Goal: Task Accomplishment & Management: Manage account settings

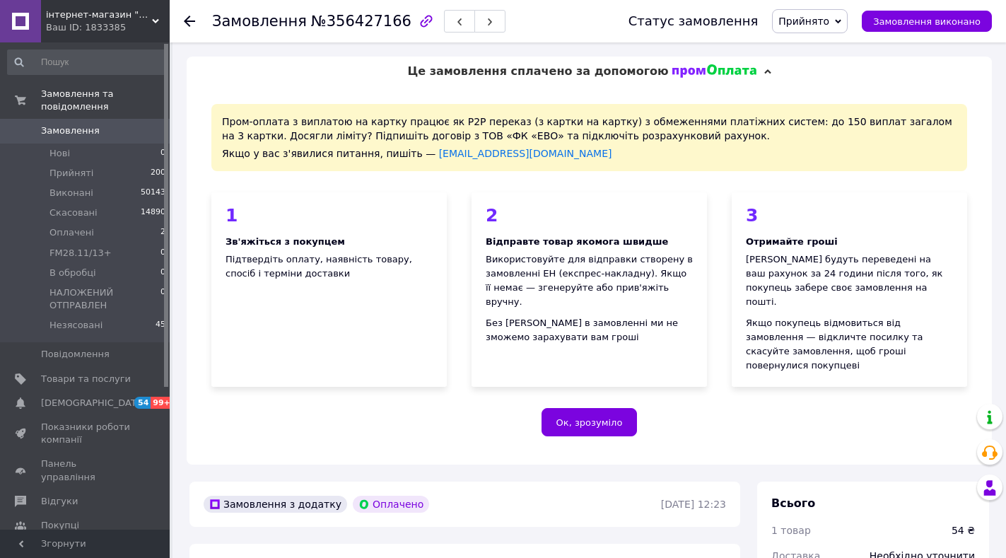
scroll to position [495, 0]
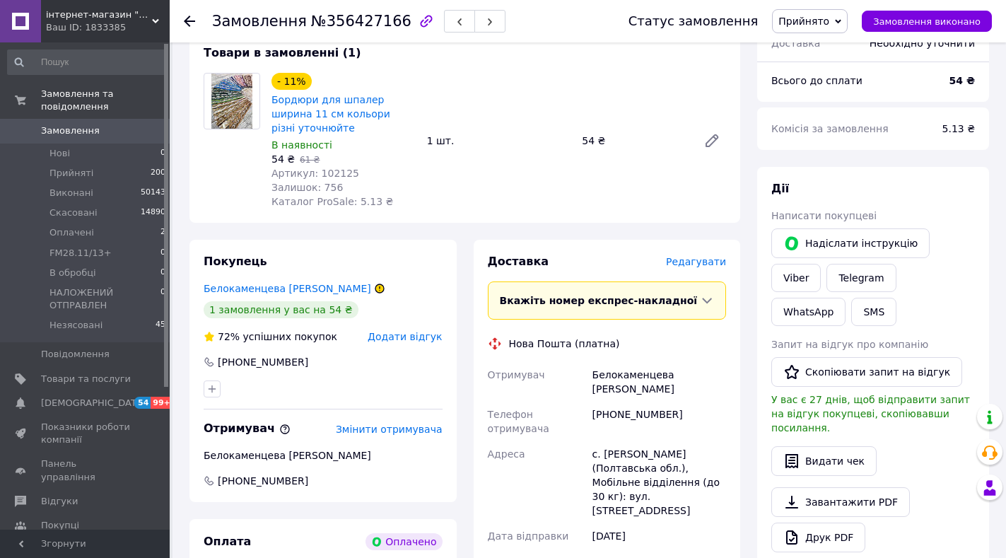
scroll to position [724, 0]
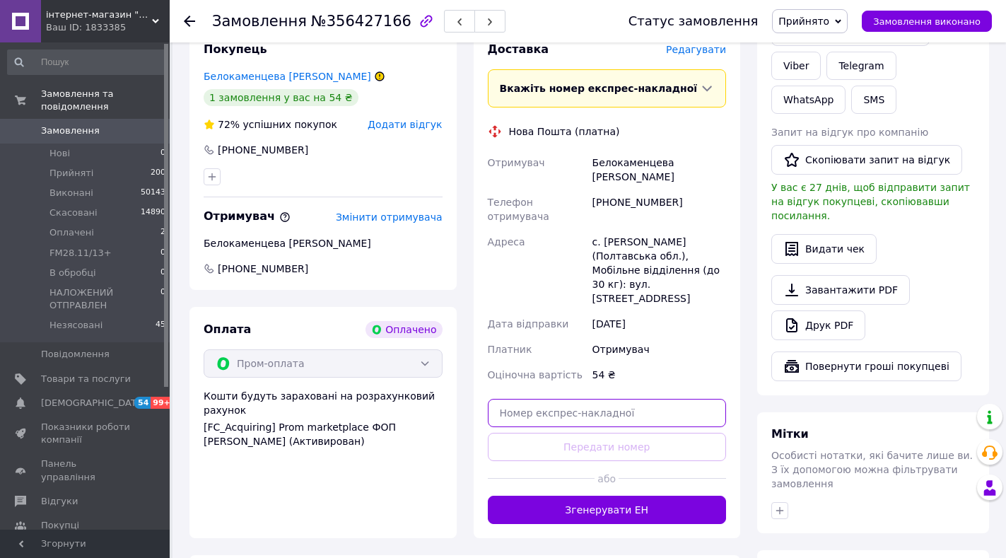
paste input "20400471929338"
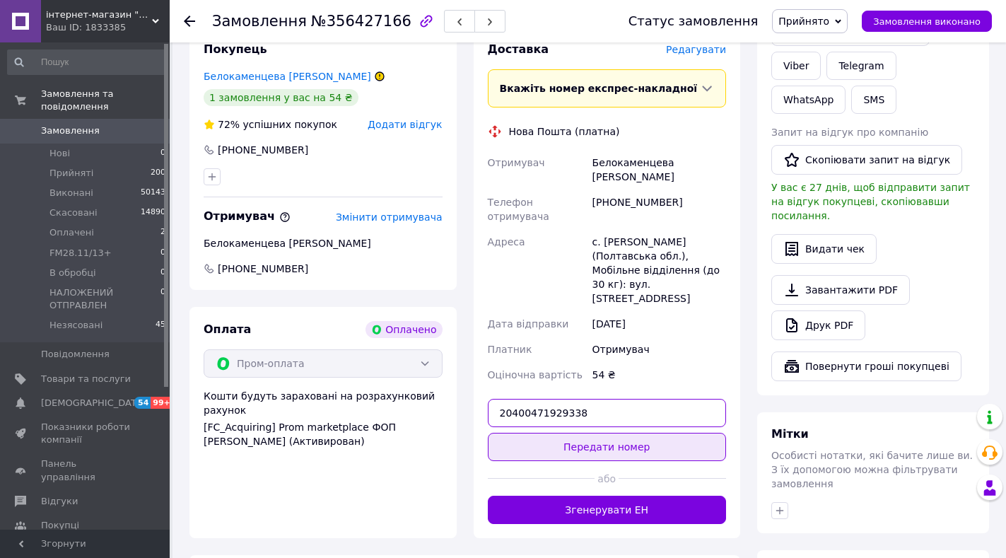
type input "20400471929338"
click at [588, 433] on button "Передати номер" at bounding box center [607, 447] width 239 height 28
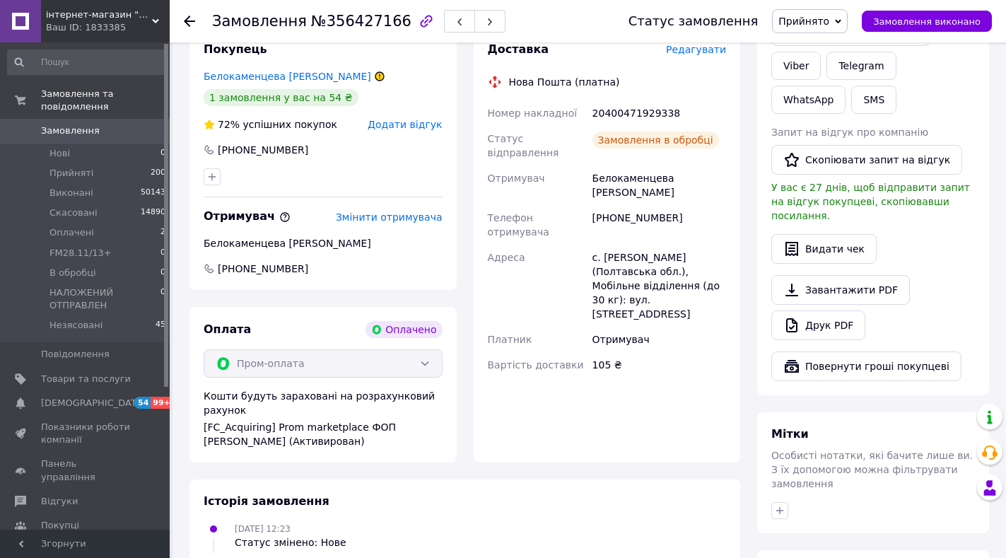
scroll to position [371, 0]
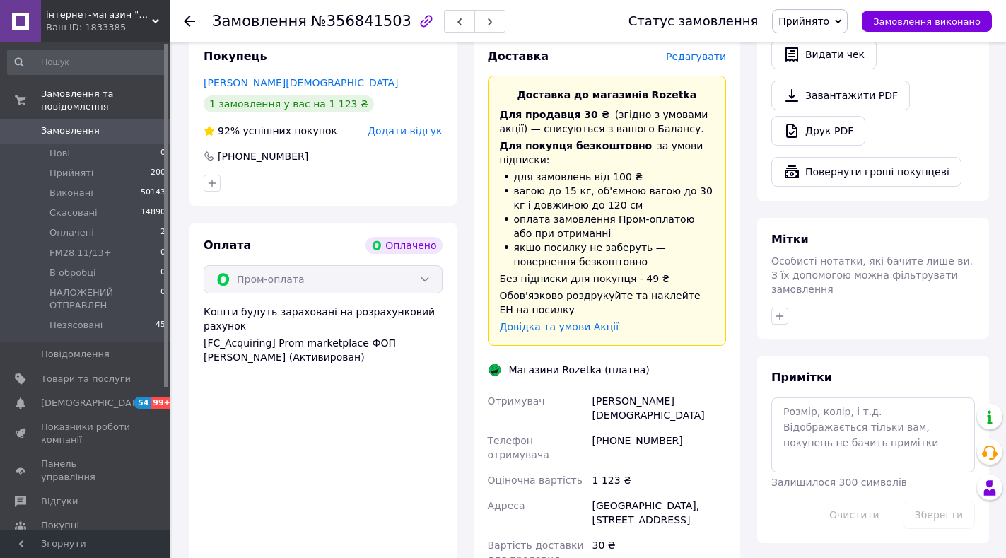
scroll to position [990, 0]
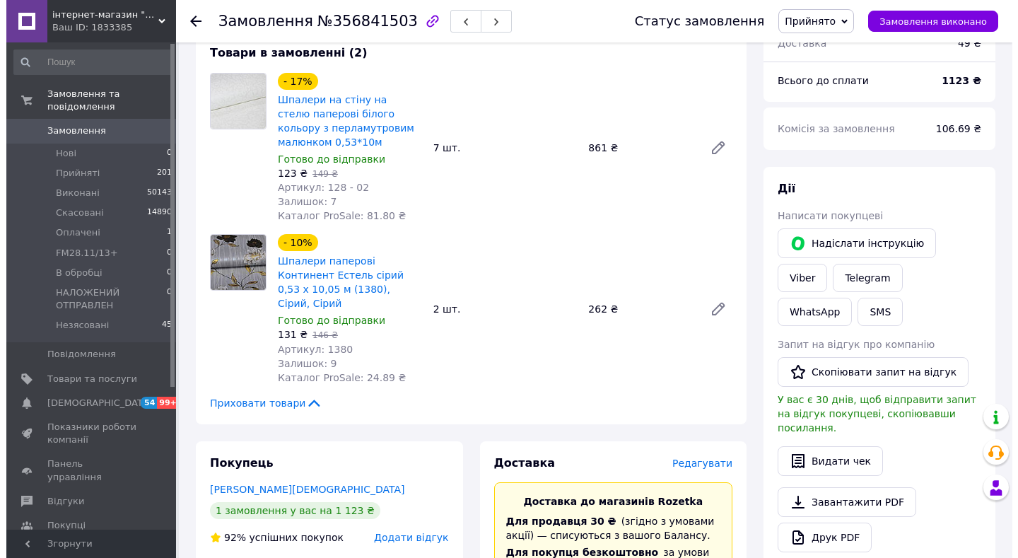
scroll to position [795, 0]
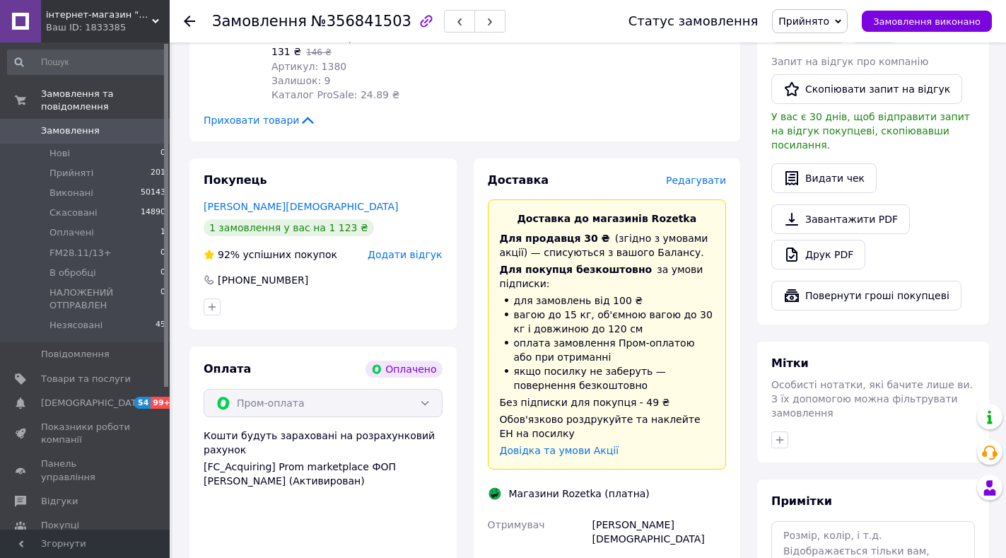
click at [691, 175] on span "Редагувати" at bounding box center [696, 180] width 60 height 11
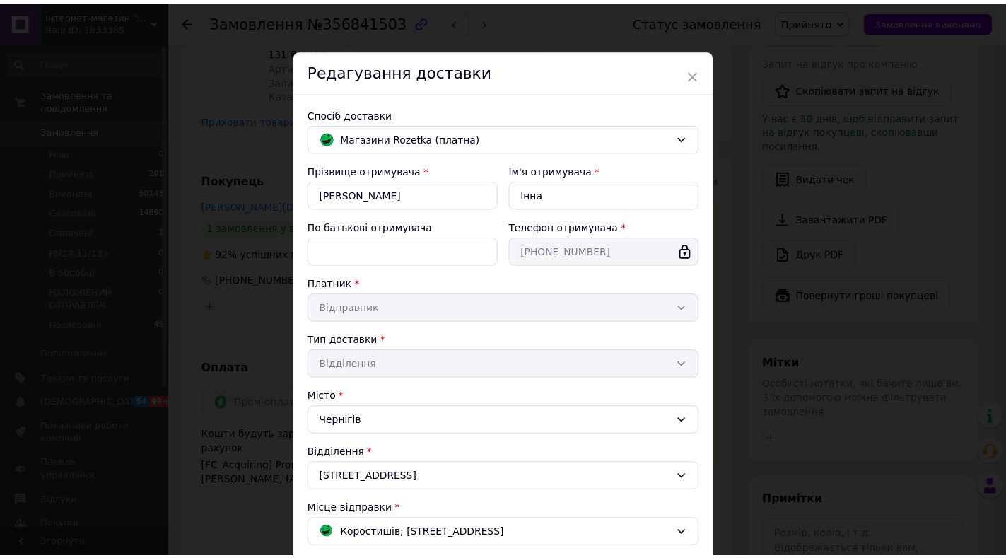
scroll to position [319, 0]
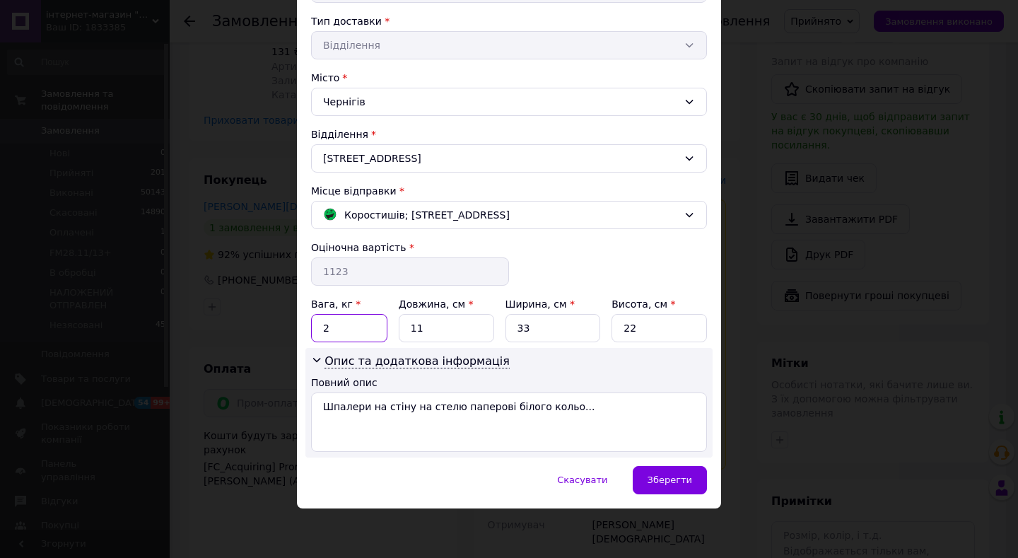
drag, startPoint x: 317, startPoint y: 330, endPoint x: 352, endPoint y: 327, distance: 35.5
click at [352, 327] on input "2" at bounding box center [349, 328] width 76 height 28
type input "5.1"
drag, startPoint x: 407, startPoint y: 324, endPoint x: 428, endPoint y: 333, distance: 22.8
click at [428, 333] on input "11" at bounding box center [446, 328] width 95 height 28
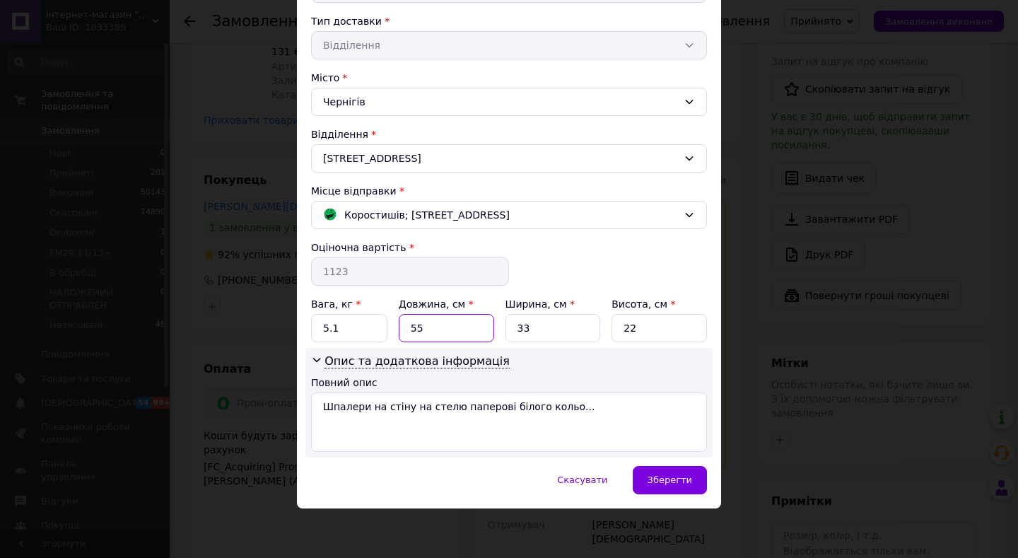
type input "55"
drag, startPoint x: 505, startPoint y: 331, endPoint x: 538, endPoint y: 332, distance: 33.2
click at [538, 332] on input "33" at bounding box center [552, 328] width 95 height 28
type input "24"
drag, startPoint x: 622, startPoint y: 326, endPoint x: 681, endPoint y: 335, distance: 60.1
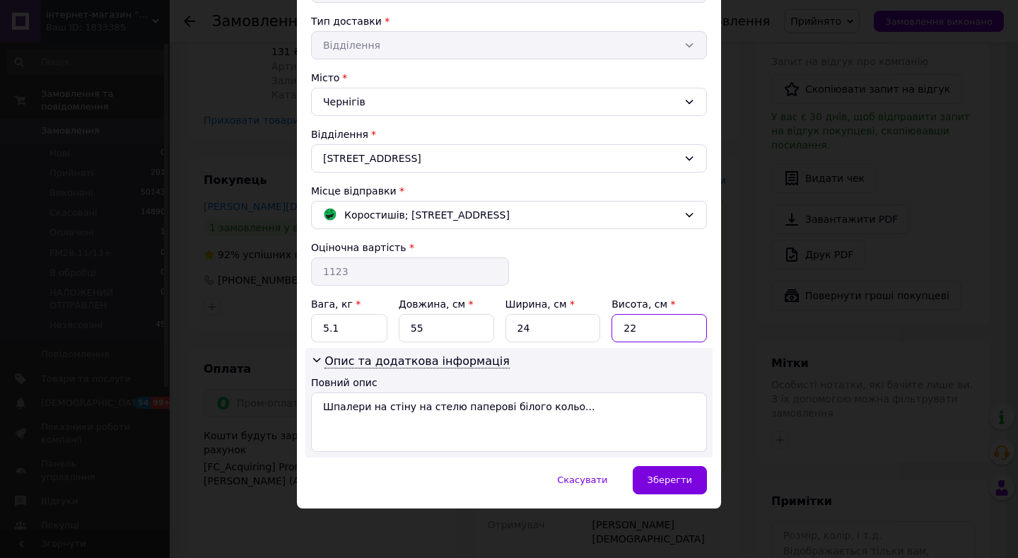
click at [681, 335] on input "22" at bounding box center [658, 328] width 95 height 28
type input "14"
drag, startPoint x: 674, startPoint y: 480, endPoint x: 641, endPoint y: 451, distance: 44.1
click at [676, 480] on span "Зберегти" at bounding box center [669, 479] width 45 height 11
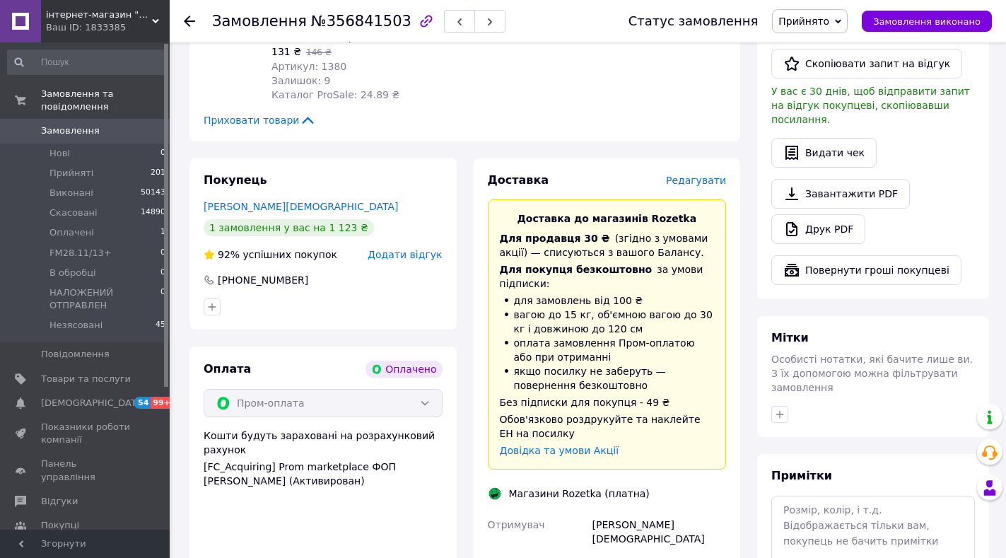
scroll to position [1290, 0]
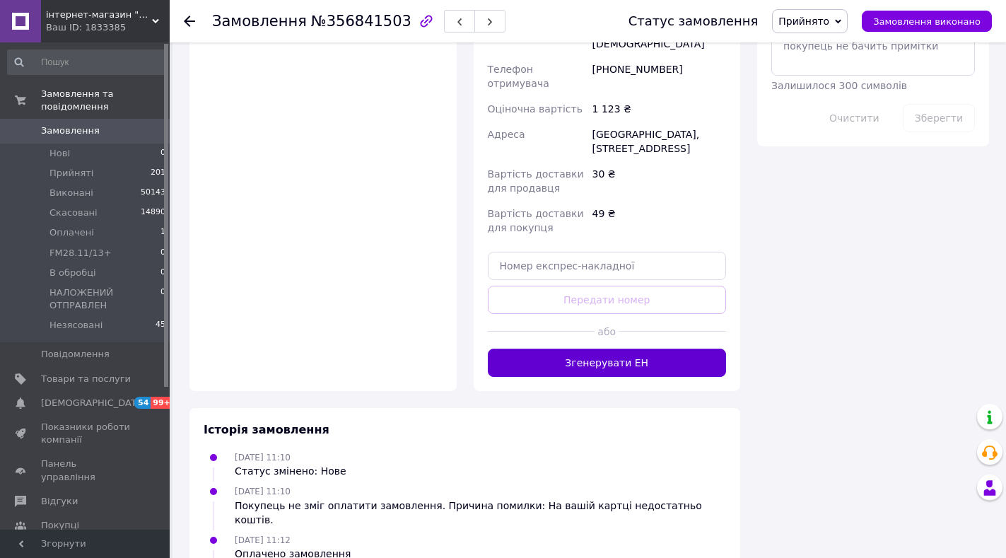
click at [583, 348] on button "Згенерувати ЕН" at bounding box center [607, 362] width 239 height 28
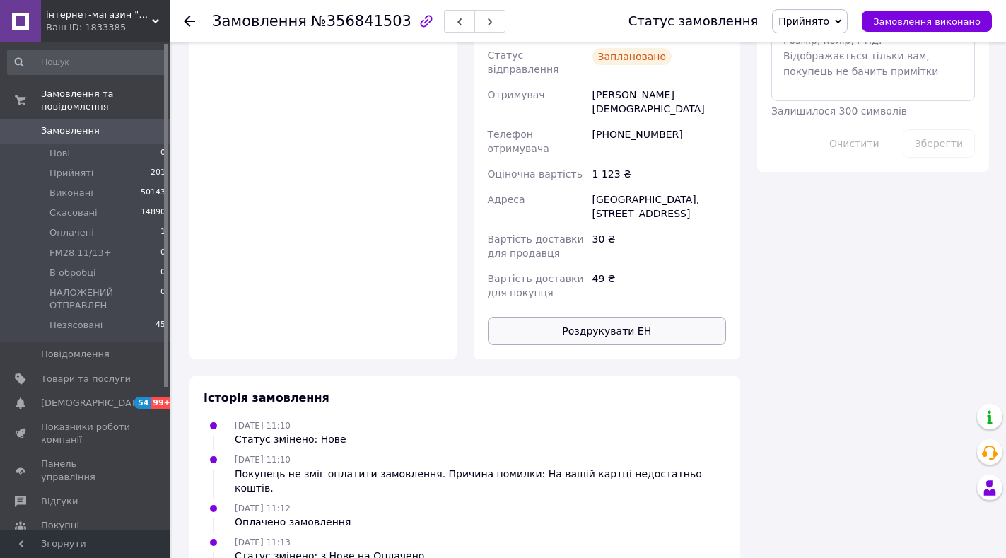
click at [568, 317] on button "Роздрукувати ЕН" at bounding box center [607, 331] width 239 height 28
click at [60, 20] on span "інтернет-магазин "STARDIM"" at bounding box center [99, 14] width 106 height 13
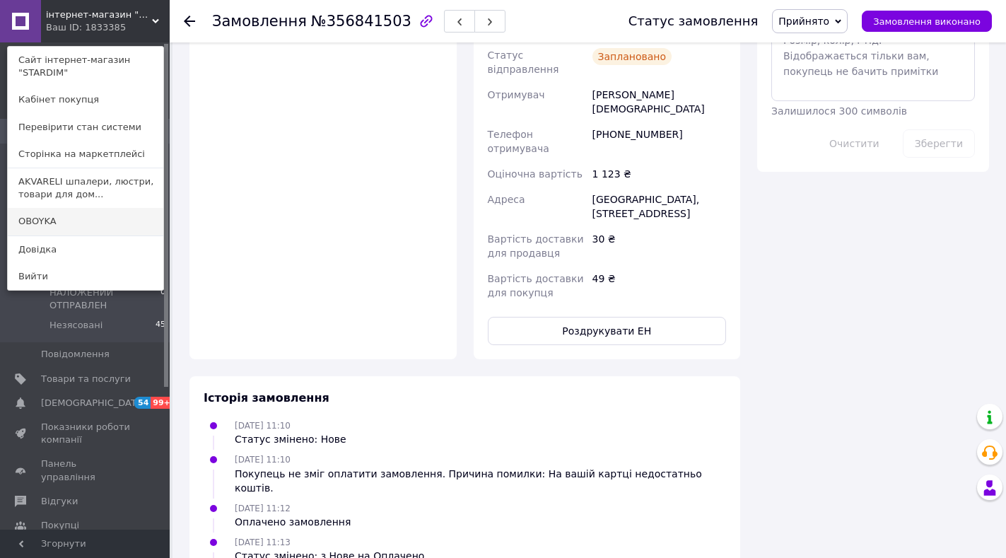
click at [57, 216] on link "OBOYKA" at bounding box center [85, 221] width 155 height 27
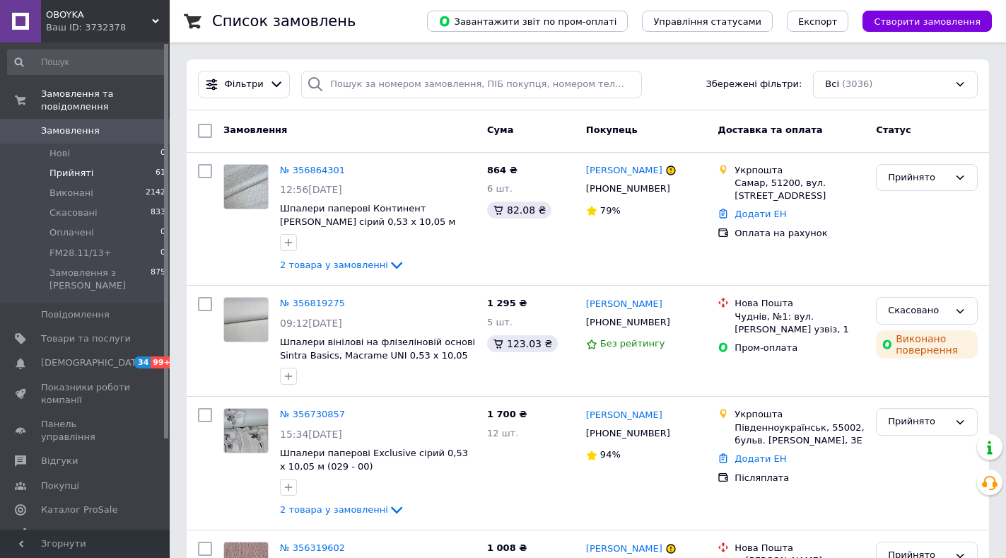
click at [78, 167] on span "Прийняті" at bounding box center [71, 173] width 44 height 13
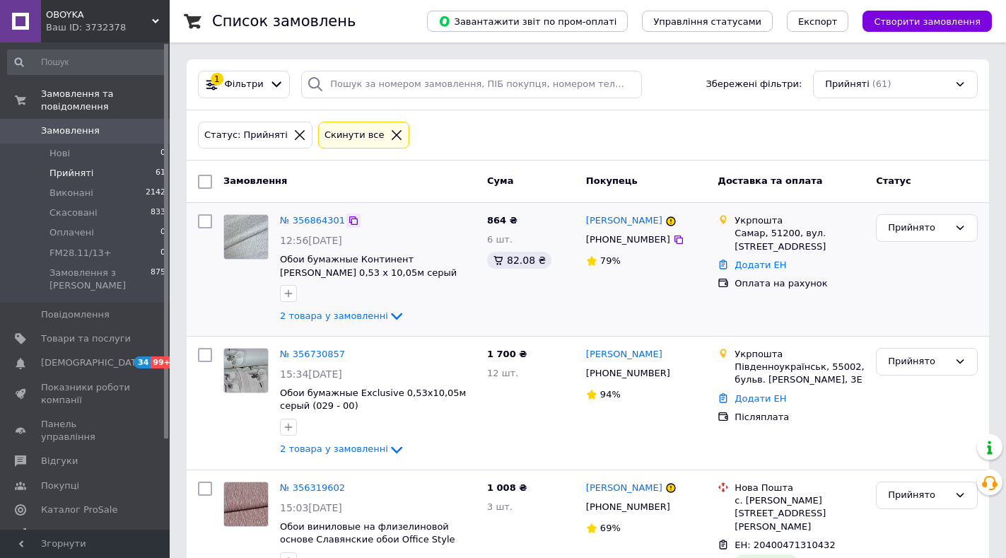
click at [349, 221] on icon at bounding box center [353, 220] width 8 height 8
click at [322, 219] on link "№ 356864301" at bounding box center [312, 220] width 65 height 11
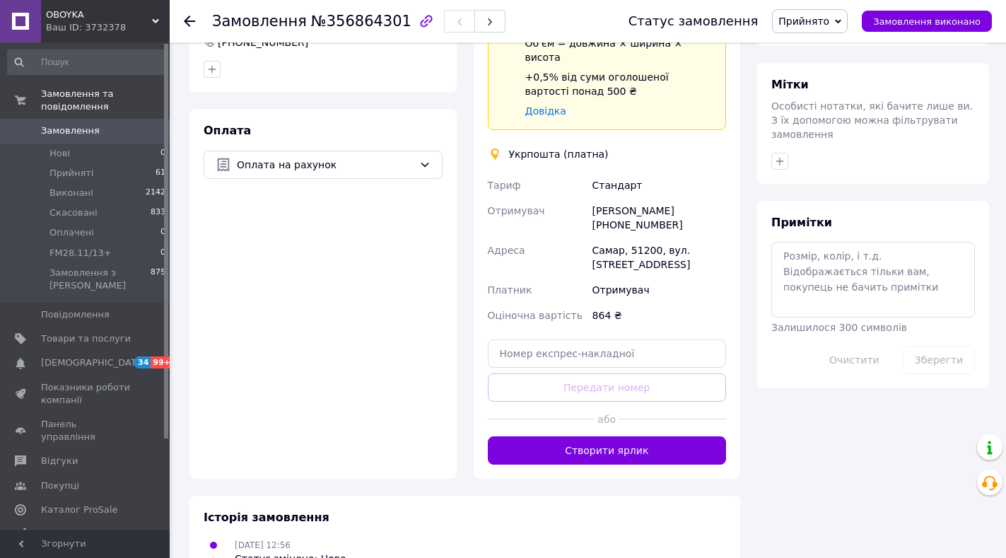
scroll to position [652, 0]
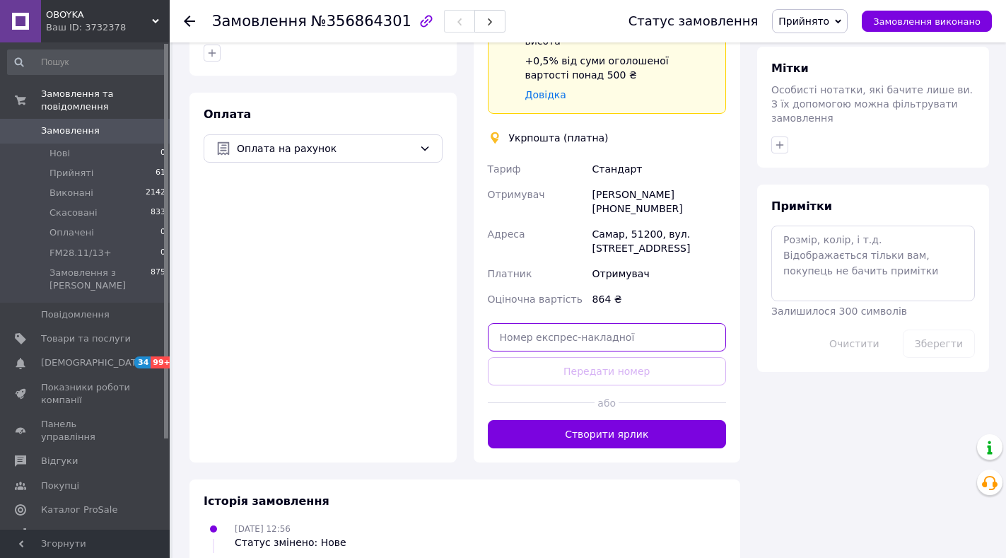
paste input "0505352856805"
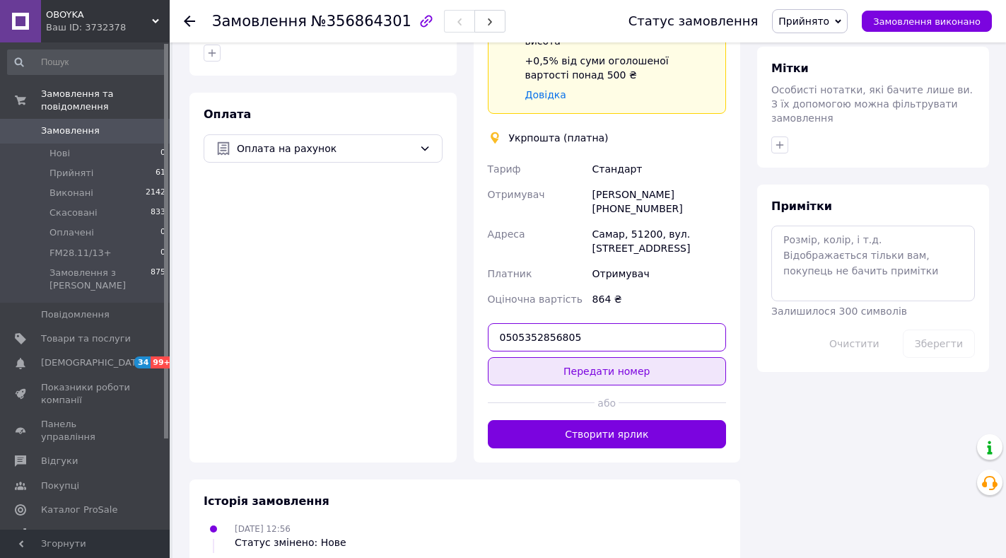
type input "0505352856805"
click at [593, 357] on button "Передати номер" at bounding box center [607, 371] width 239 height 28
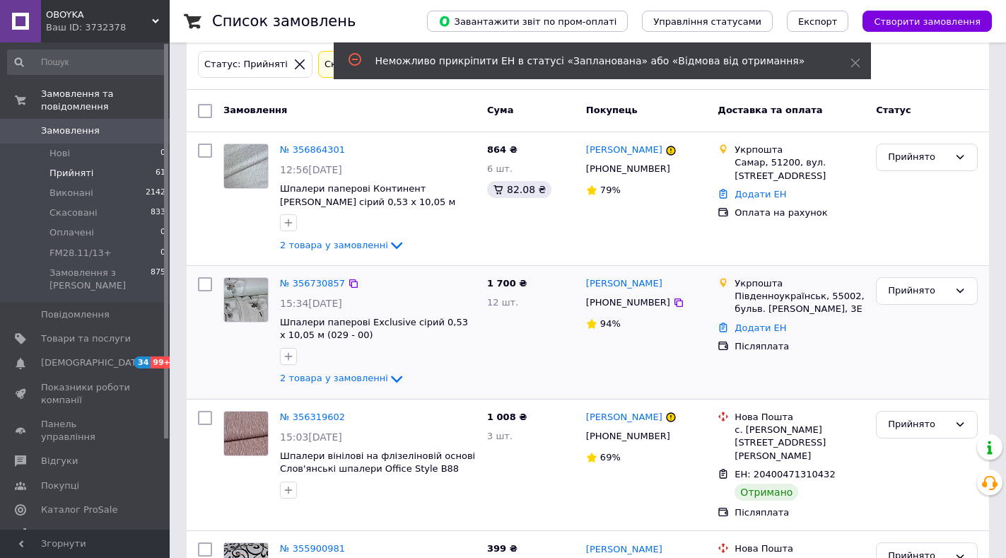
scroll to position [212, 0]
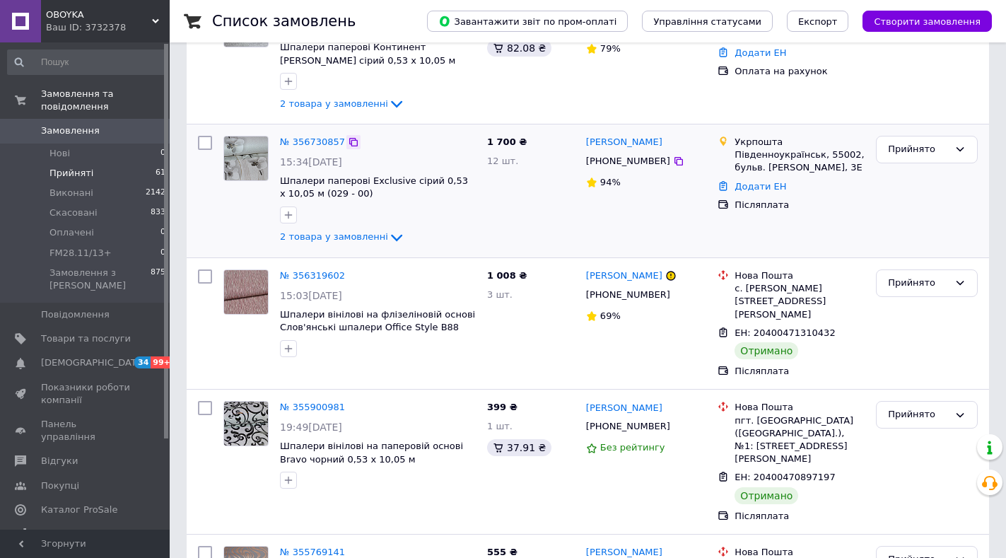
click at [349, 141] on icon at bounding box center [353, 142] width 8 height 8
click at [310, 142] on link "№ 356730857" at bounding box center [312, 141] width 65 height 11
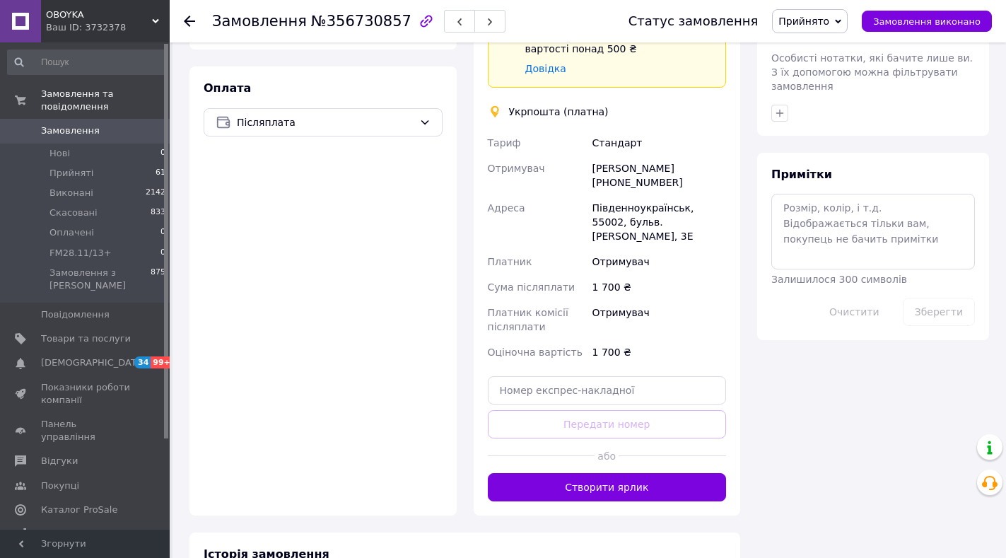
scroll to position [675, 0]
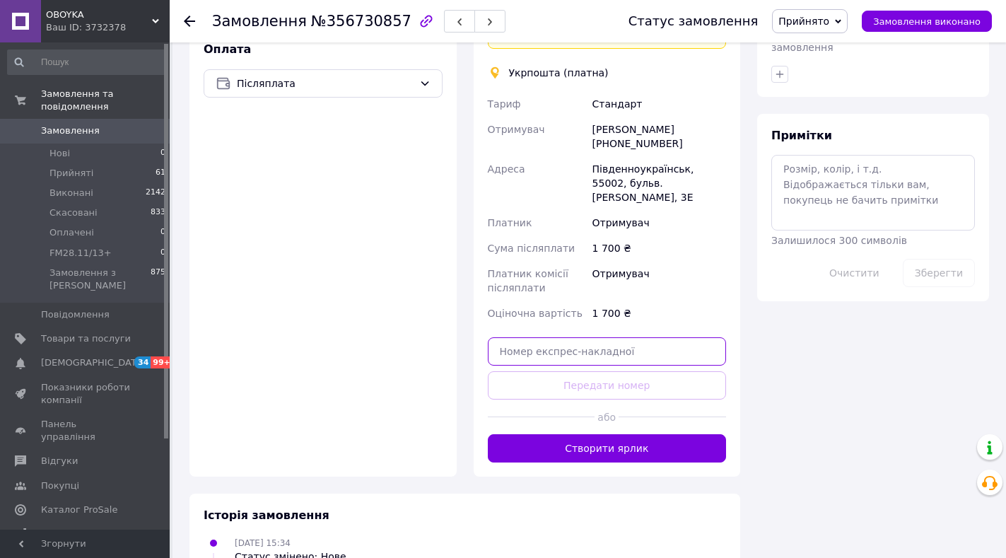
paste input "0505352239385"
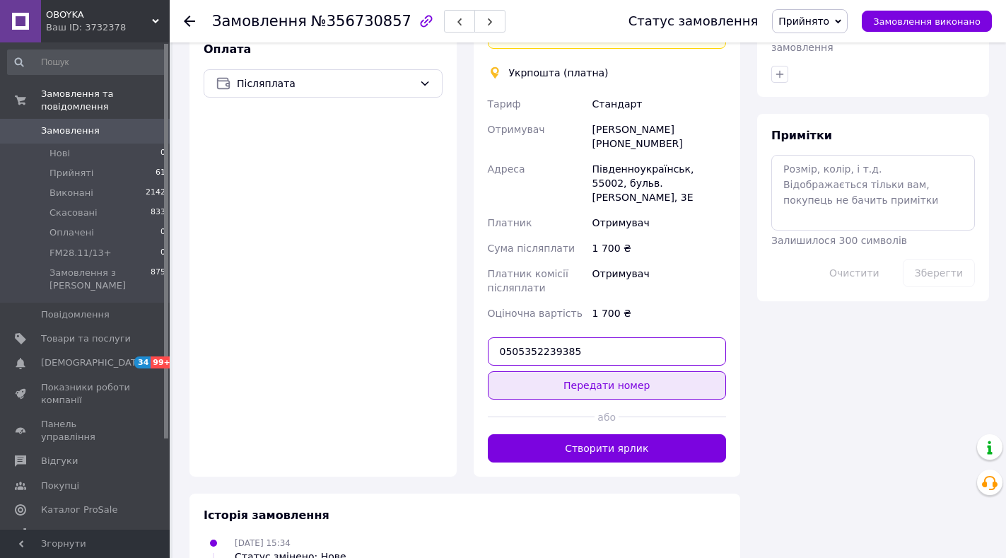
type input "0505352239385"
click at [588, 371] on button "Передати номер" at bounding box center [607, 385] width 239 height 28
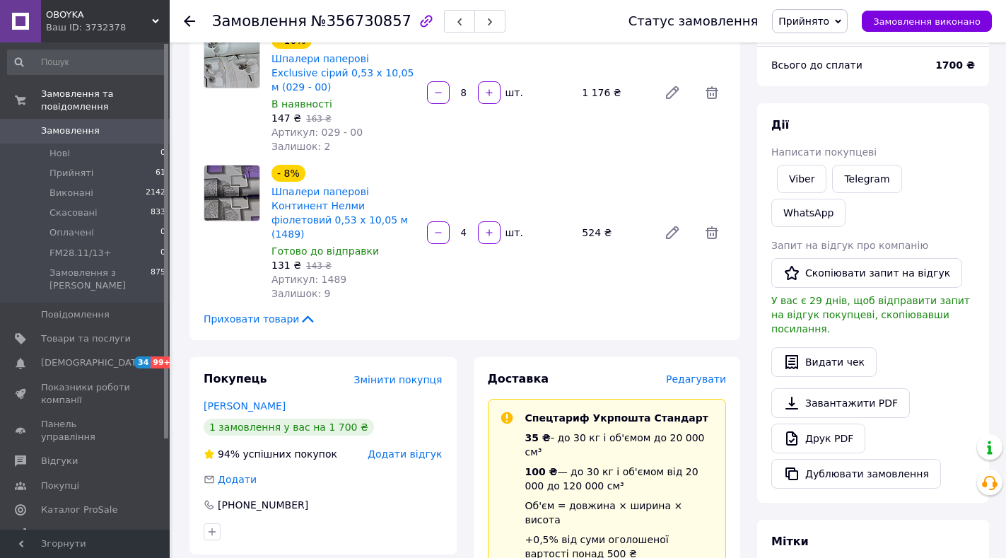
scroll to position [0, 0]
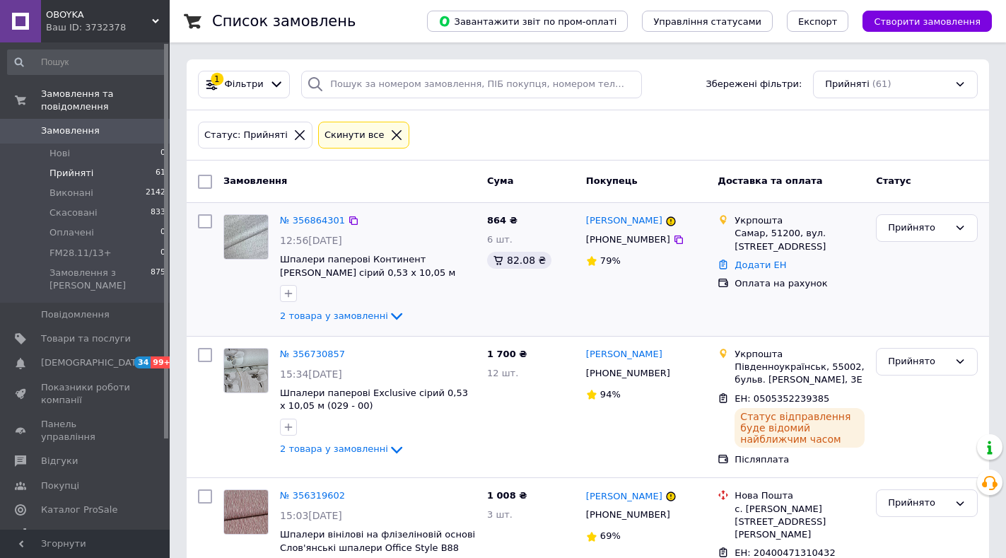
scroll to position [212, 0]
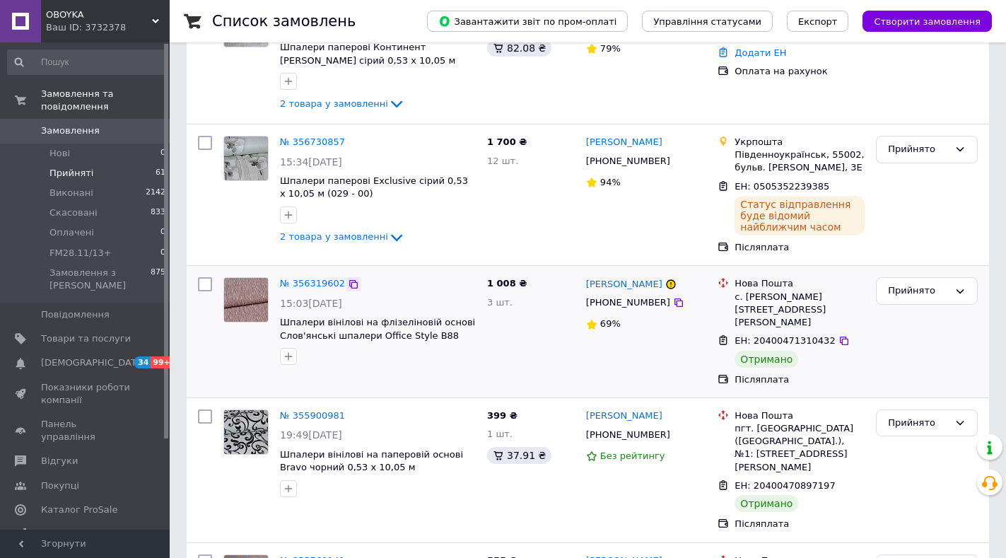
click at [348, 283] on icon at bounding box center [353, 283] width 11 height 11
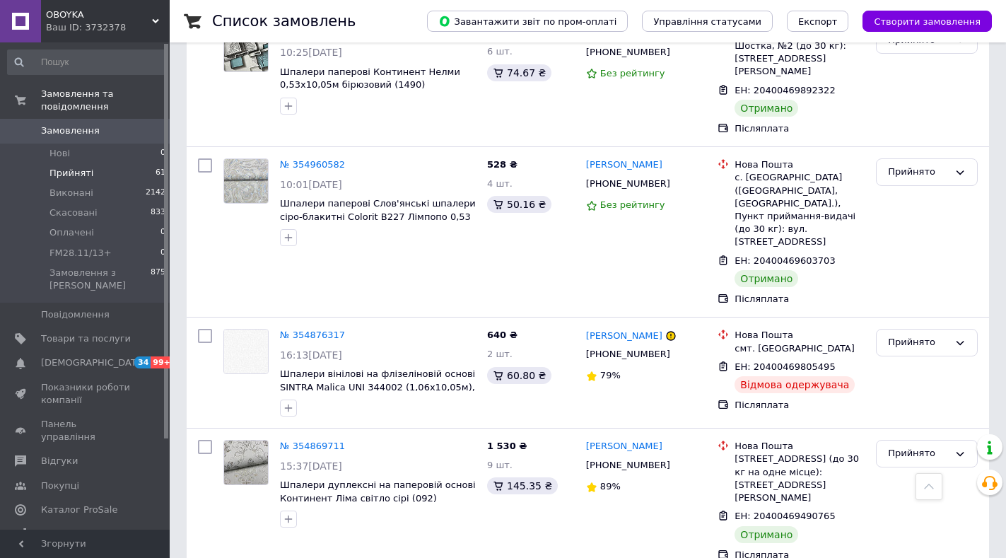
scroll to position [2319, 0]
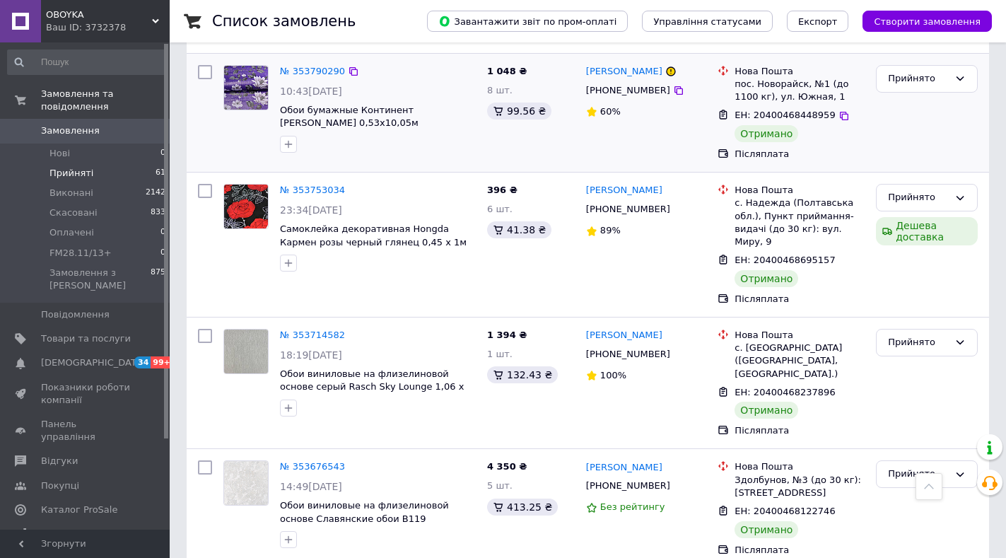
scroll to position [2282, 0]
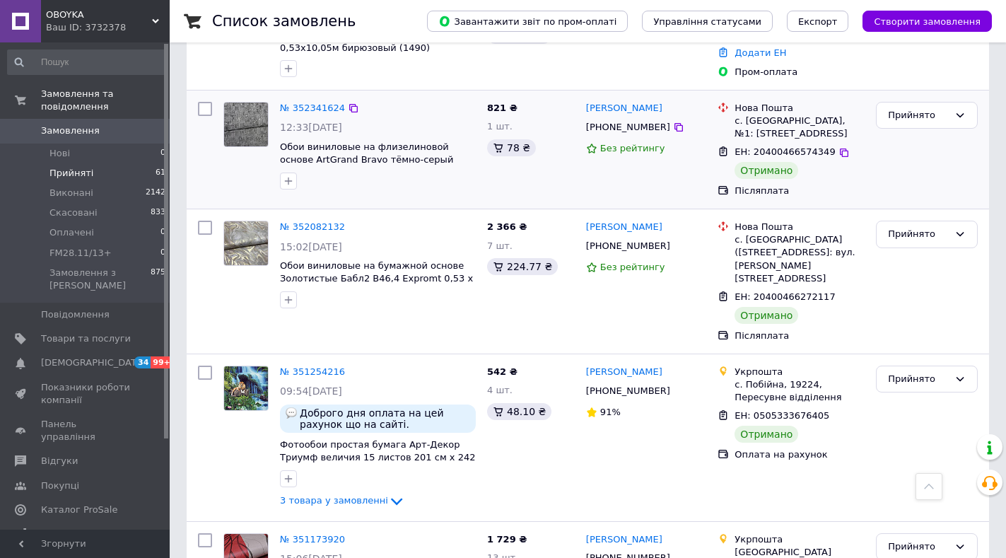
scroll to position [2247, 0]
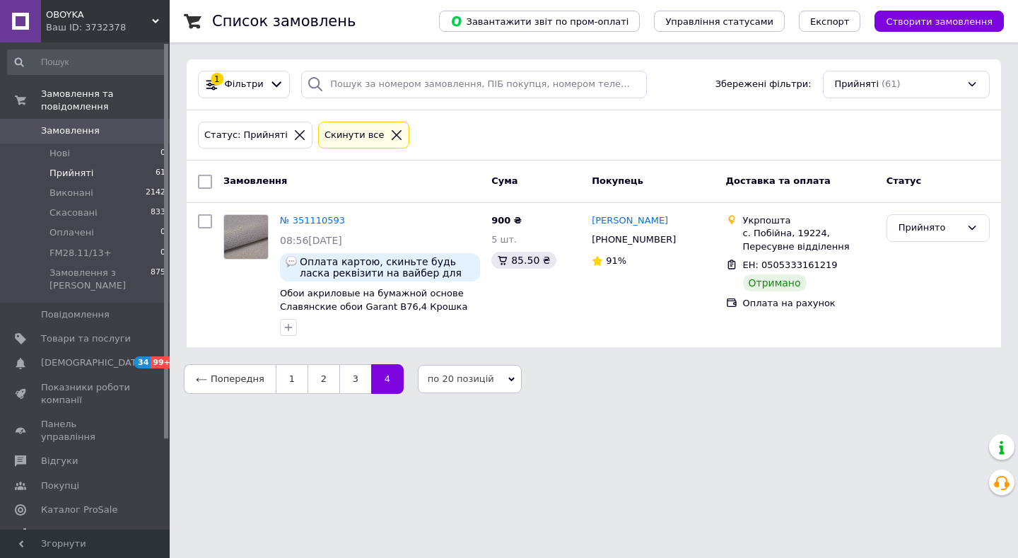
click at [66, 13] on span "OBOYKA" at bounding box center [99, 14] width 106 height 13
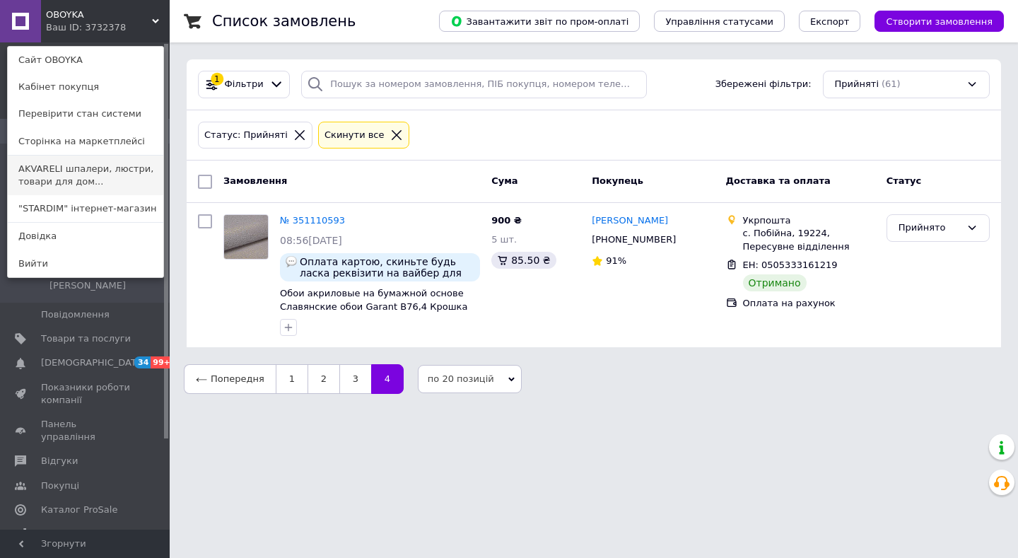
click at [50, 182] on link "AKVARELI шпалери, люстри, товари для дом..." at bounding box center [85, 175] width 155 height 40
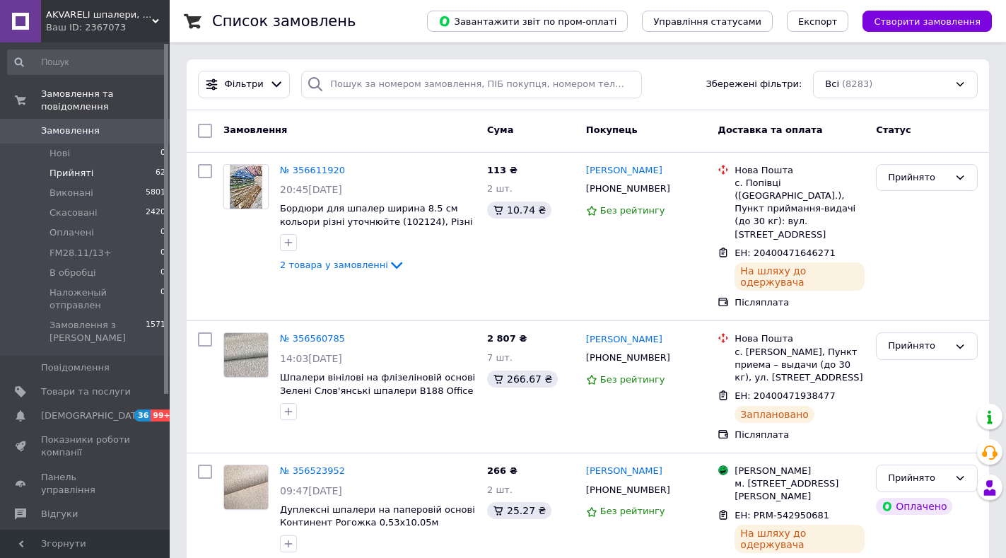
click at [76, 167] on span "Прийняті" at bounding box center [71, 173] width 44 height 13
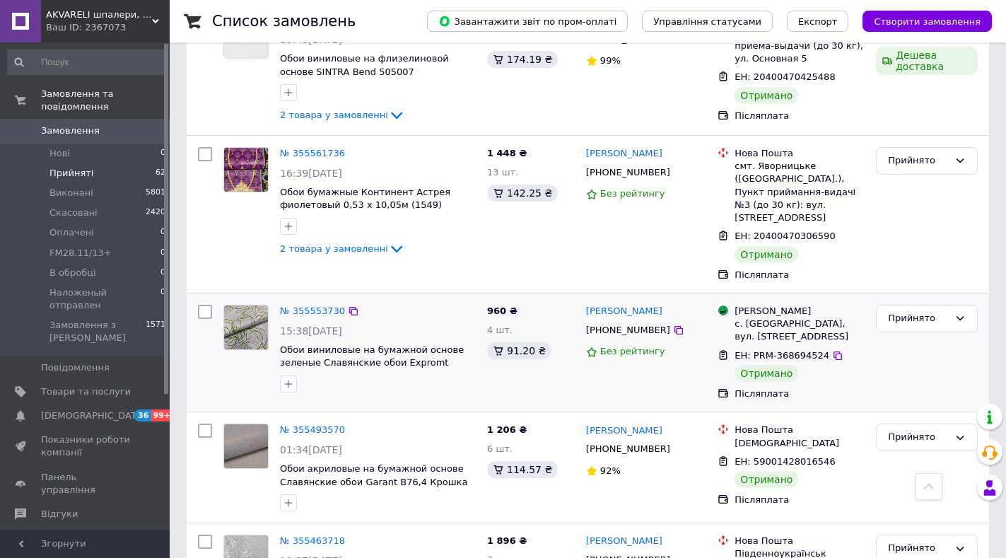
scroll to position [2274, 0]
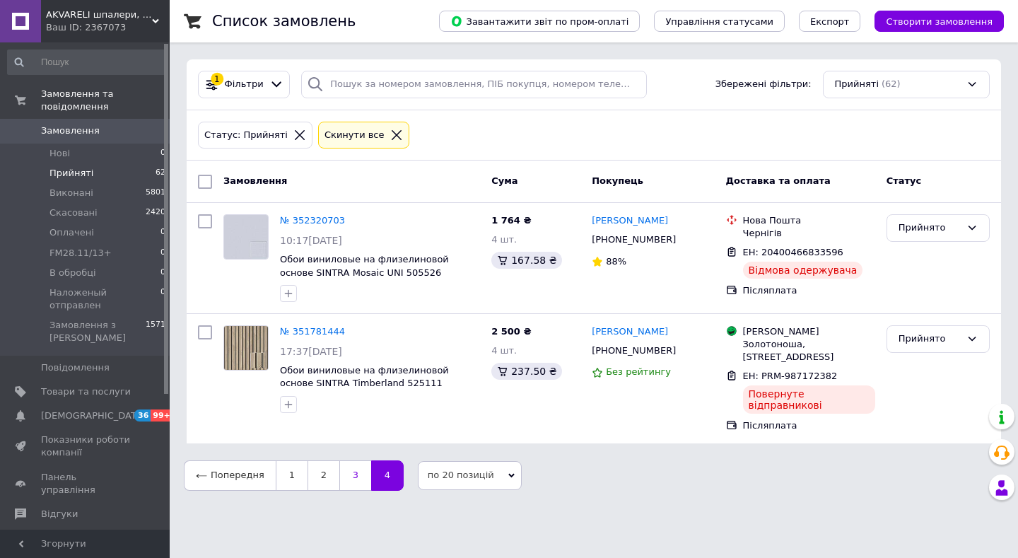
click at [352, 460] on link "3" at bounding box center [355, 475] width 32 height 30
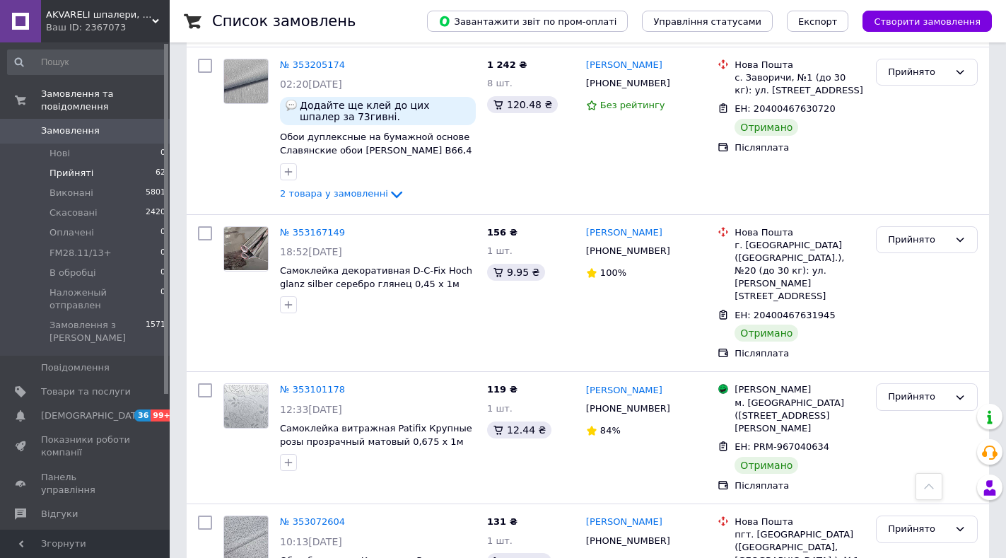
scroll to position [2332, 0]
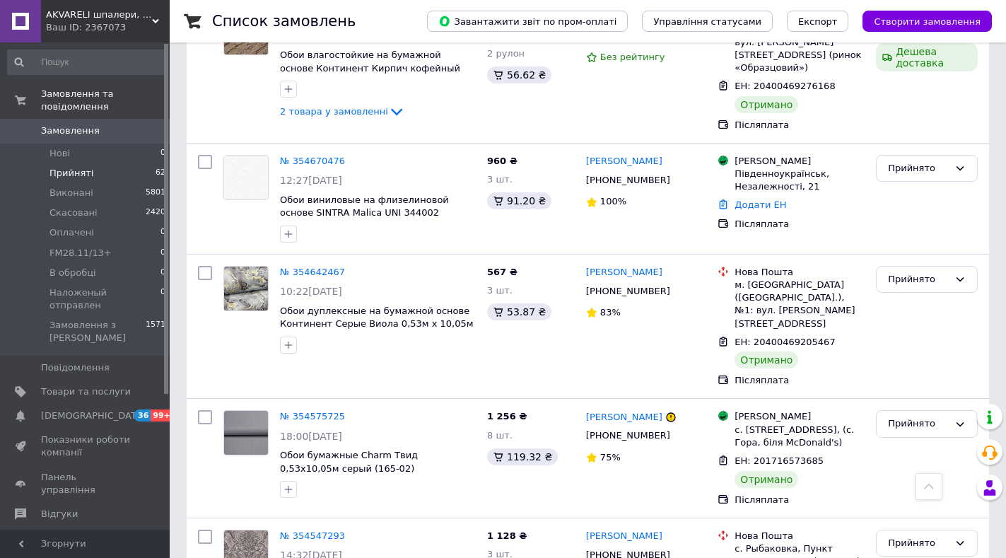
scroll to position [2269, 0]
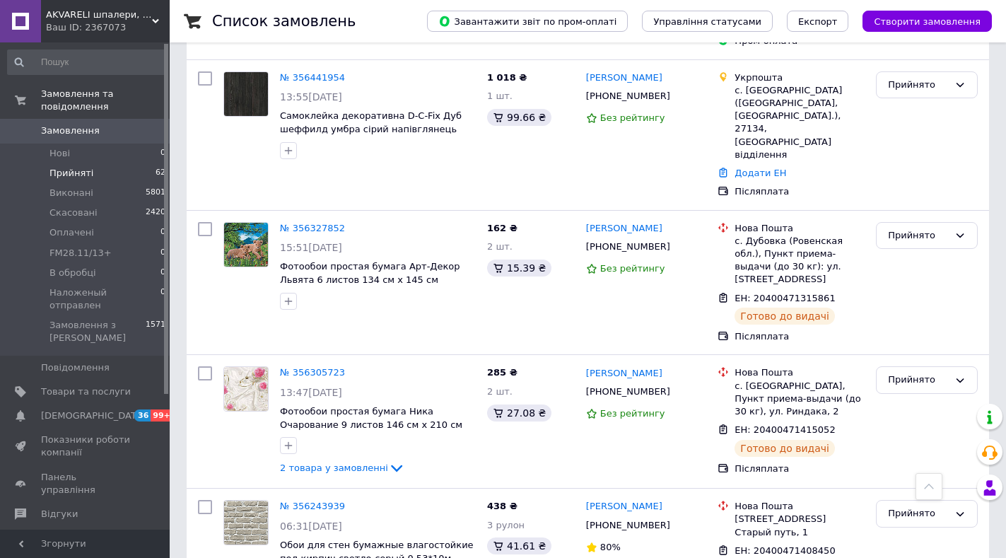
scroll to position [577, 0]
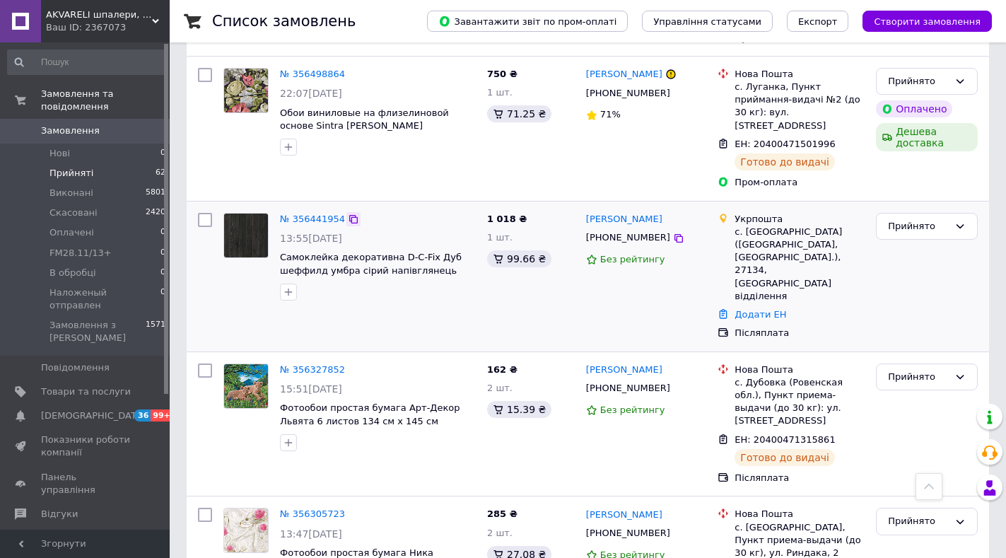
click at [348, 213] on icon at bounding box center [353, 218] width 11 height 11
click at [315, 213] on link "№ 356441954" at bounding box center [312, 218] width 65 height 11
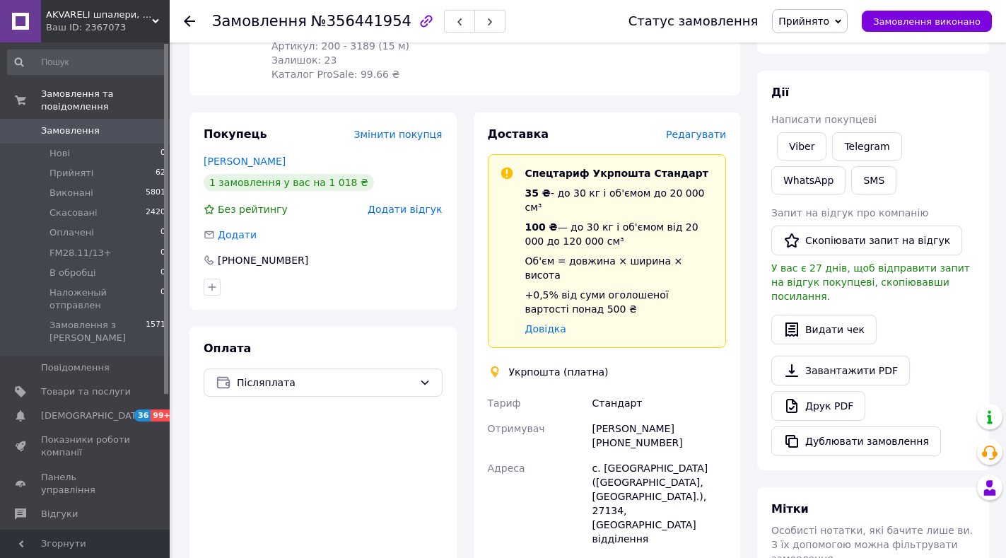
scroll to position [424, 0]
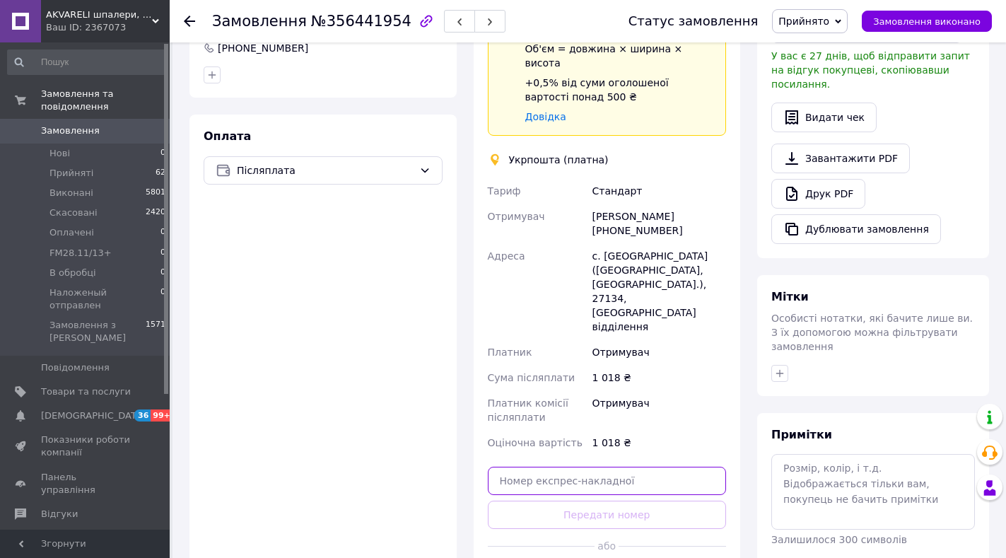
paste input "20400471831515"
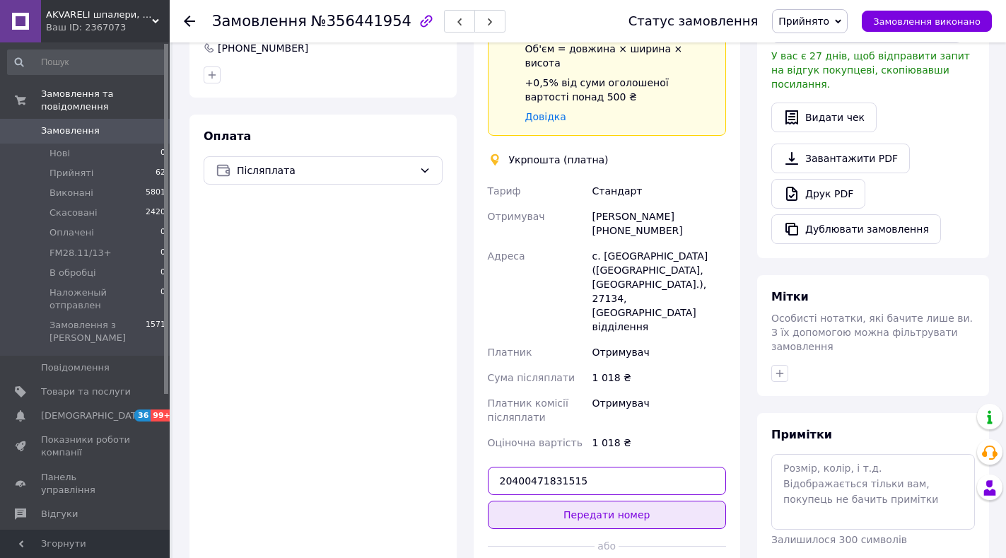
type input "20400471831515"
click at [584, 500] on button "Передати номер" at bounding box center [607, 514] width 239 height 28
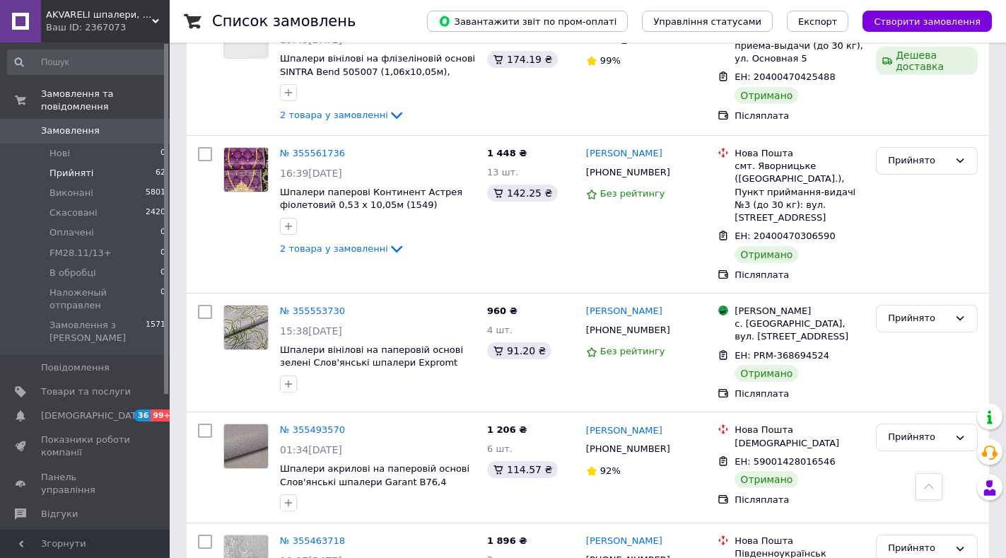
scroll to position [2274, 0]
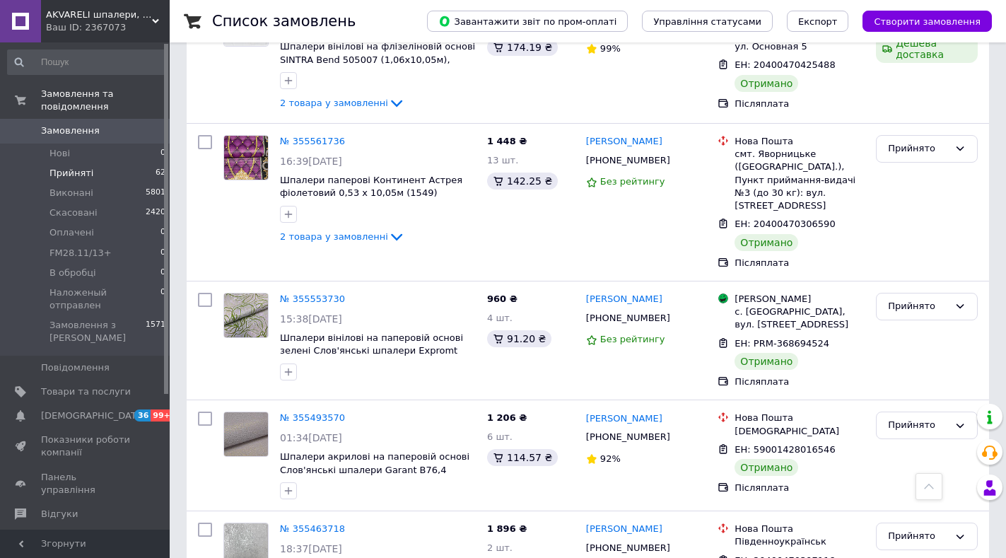
click at [57, 23] on div "Ваш ID: 2367073" at bounding box center [108, 27] width 124 height 13
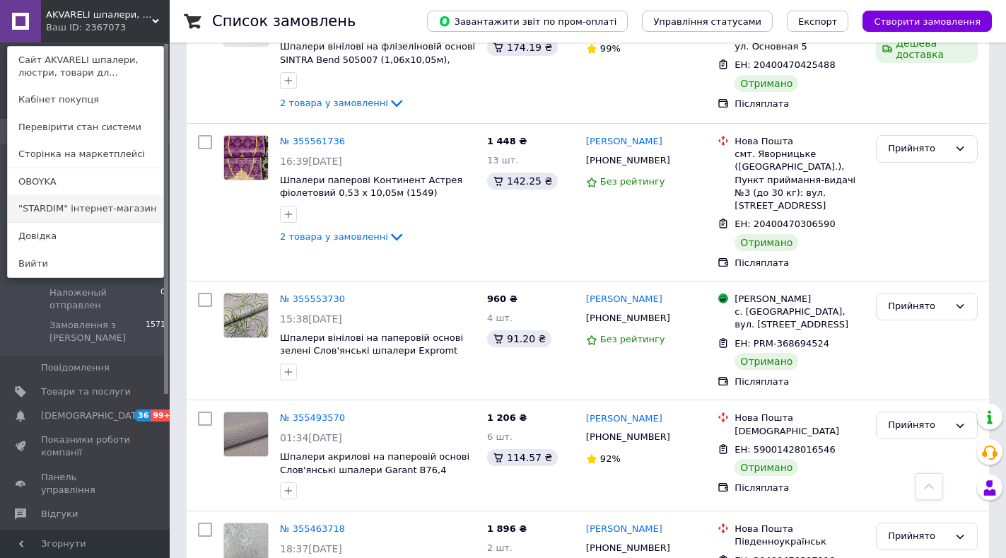
click at [34, 209] on link ""STARDIM" інтернет-магазин" at bounding box center [85, 208] width 155 height 27
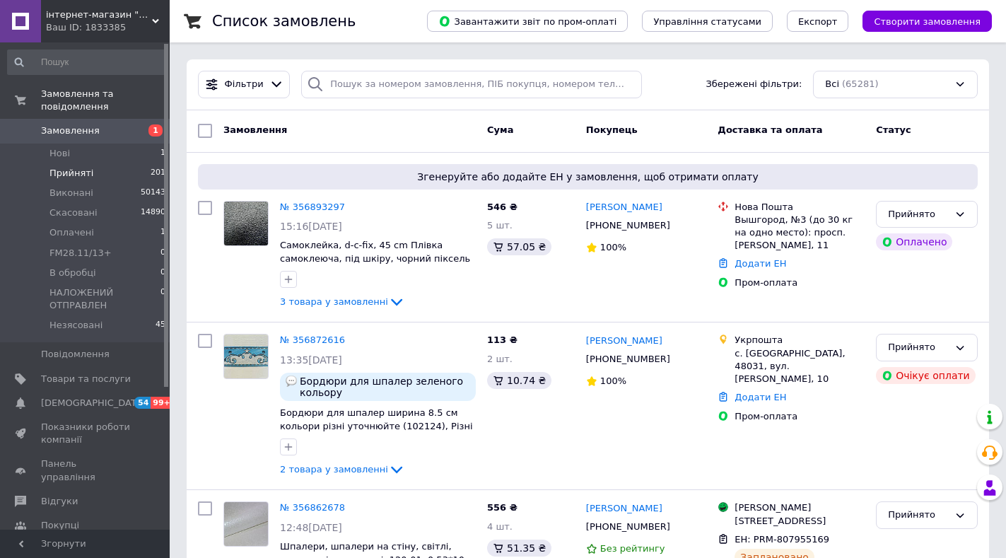
click at [64, 167] on span "Прийняті" at bounding box center [71, 173] width 44 height 13
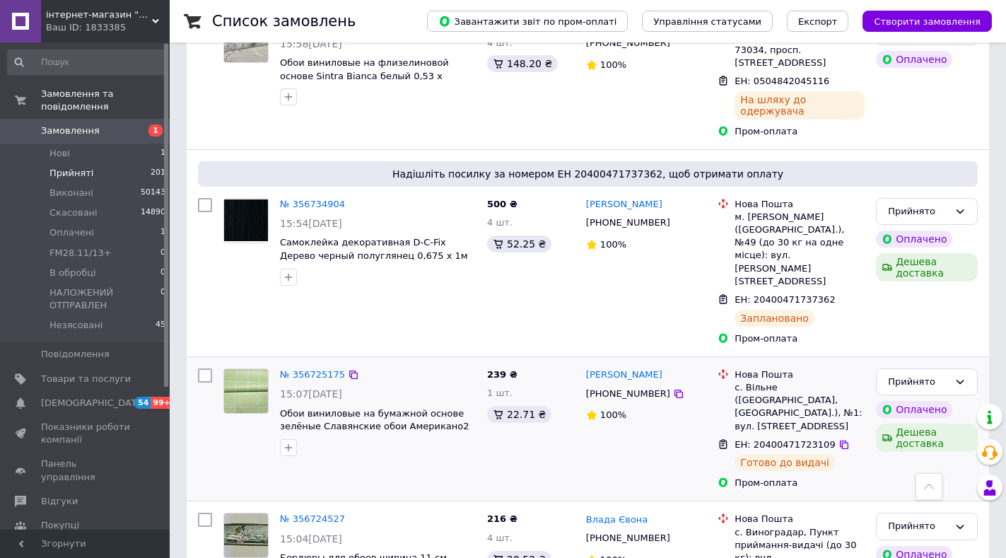
scroll to position [2360, 0]
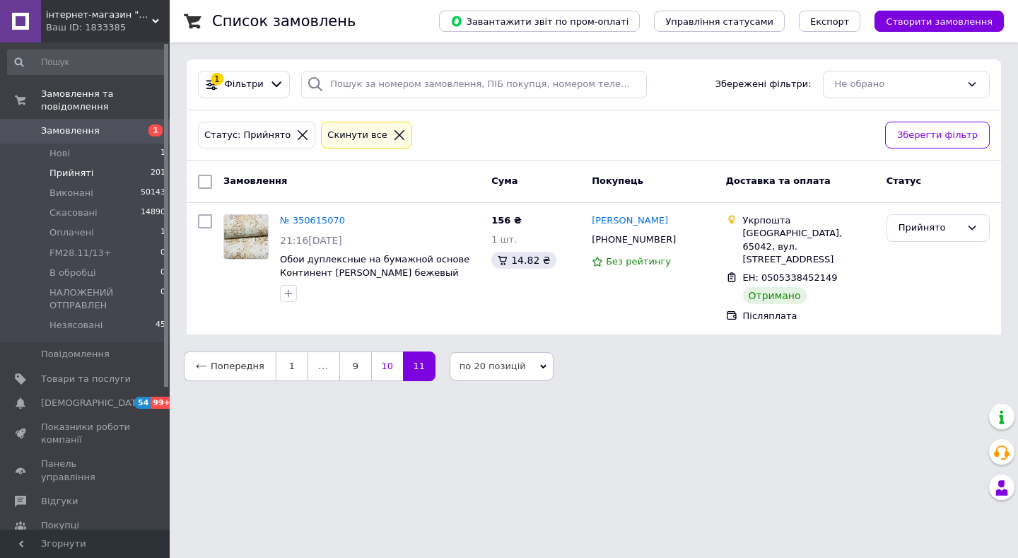
click at [377, 354] on link "10" at bounding box center [387, 366] width 32 height 30
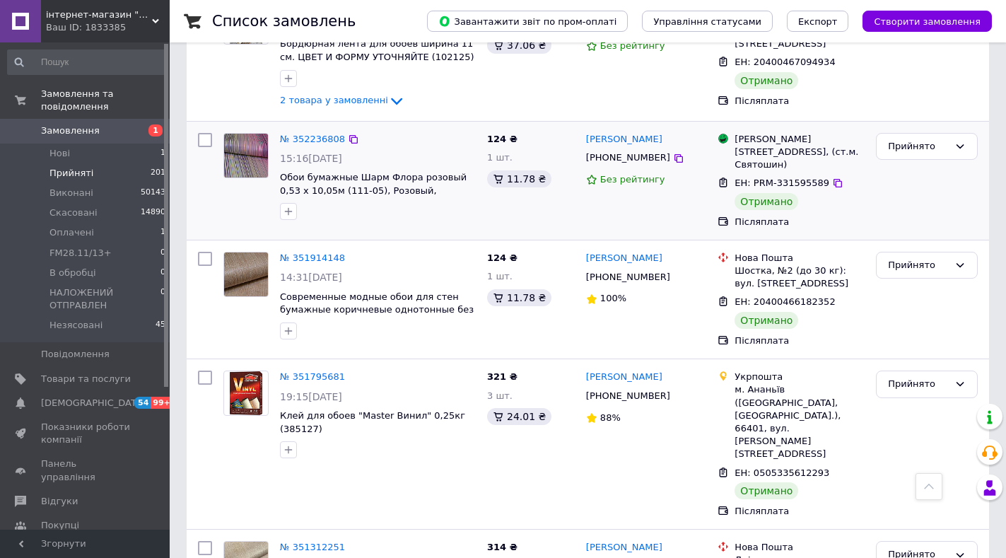
scroll to position [2316, 0]
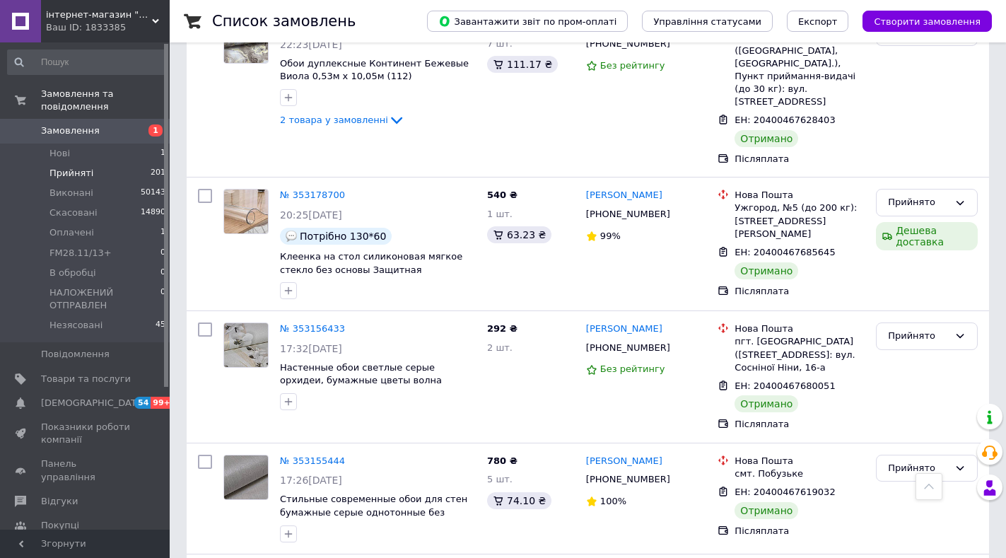
scroll to position [2382, 0]
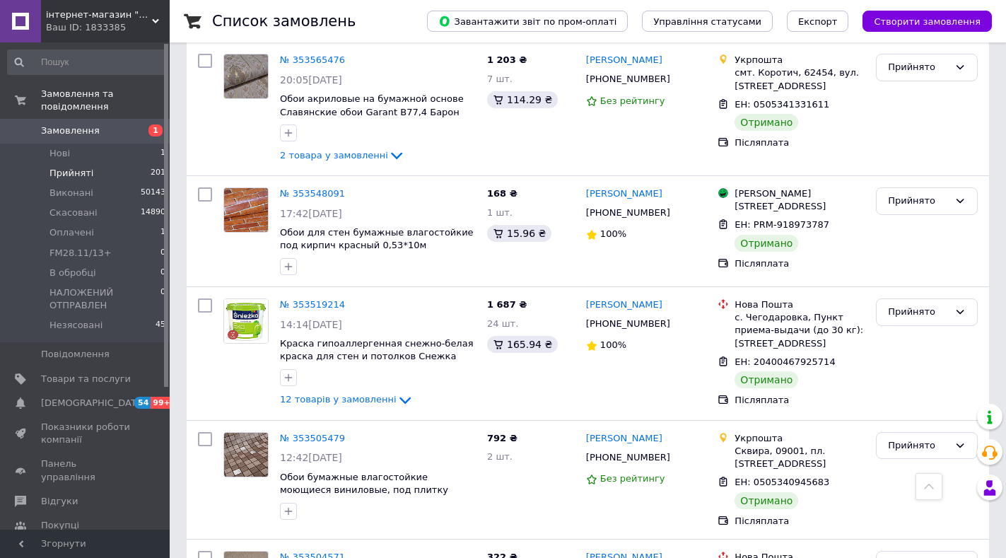
scroll to position [2390, 0]
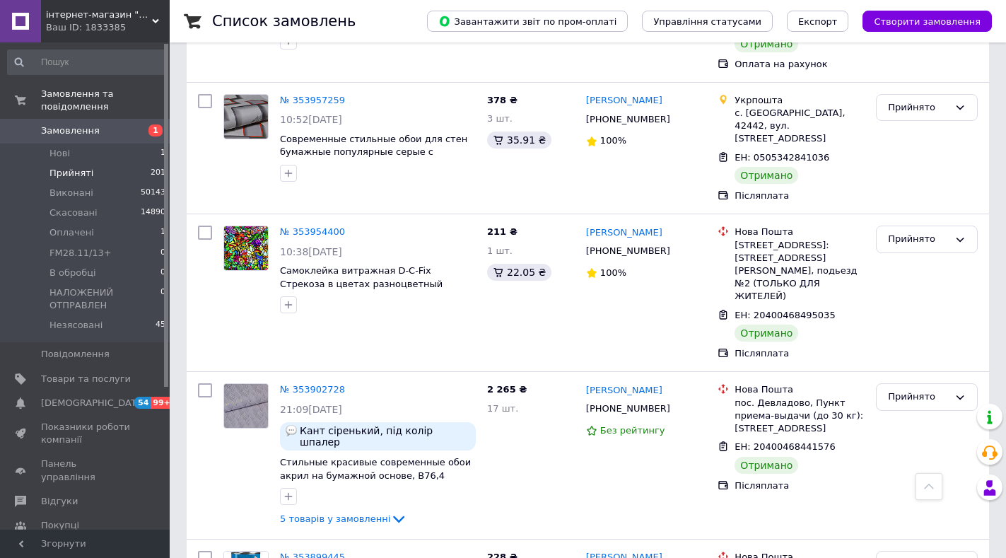
scroll to position [2358, 0]
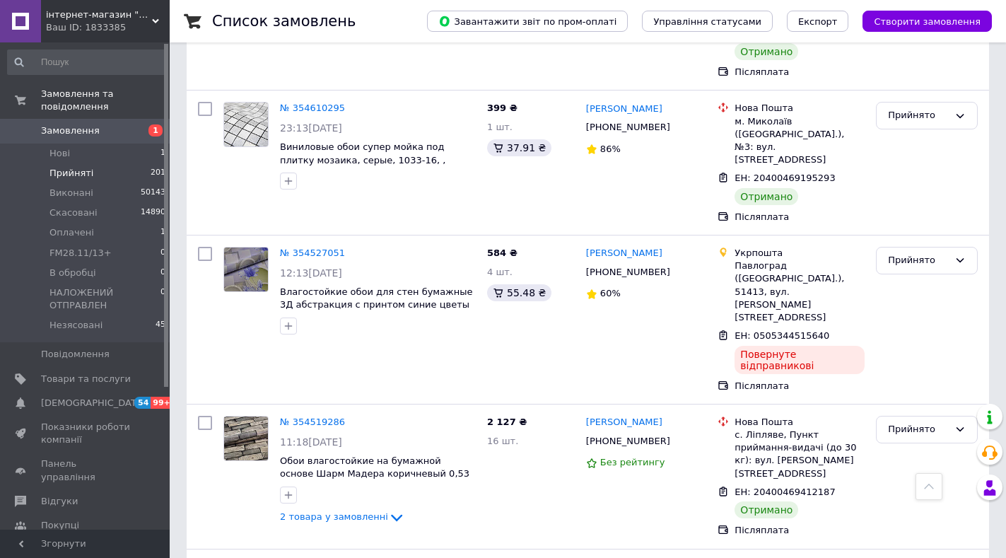
scroll to position [2313, 0]
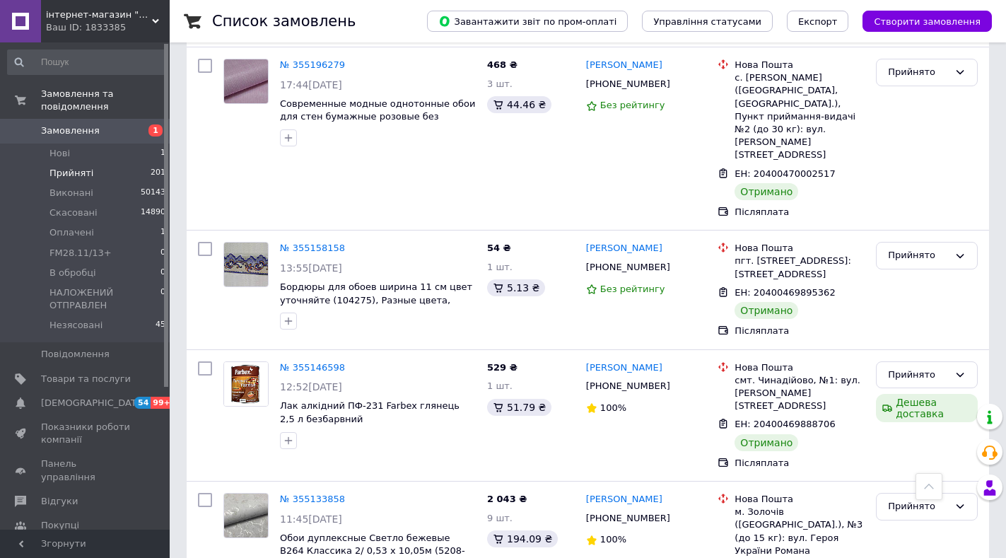
scroll to position [2286, 0]
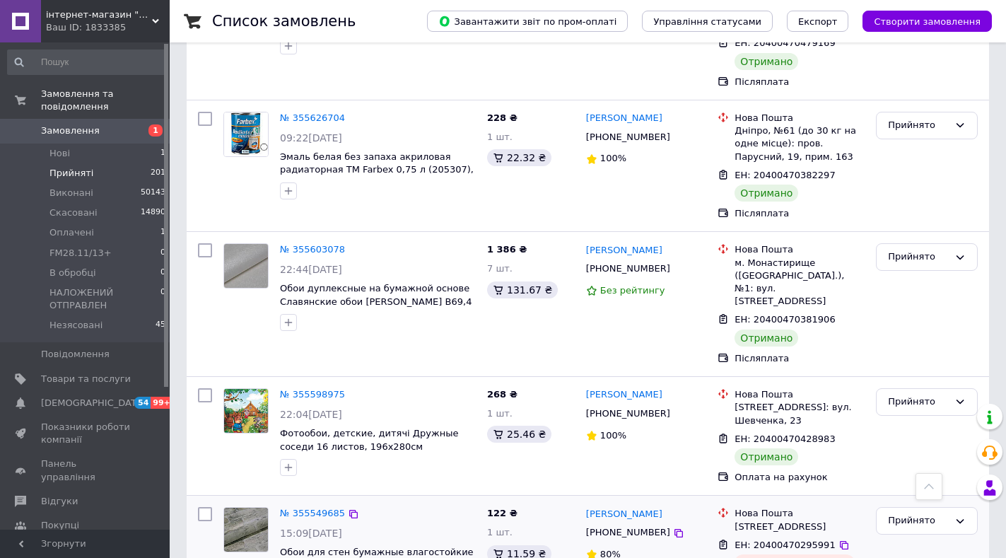
scroll to position [2223, 0]
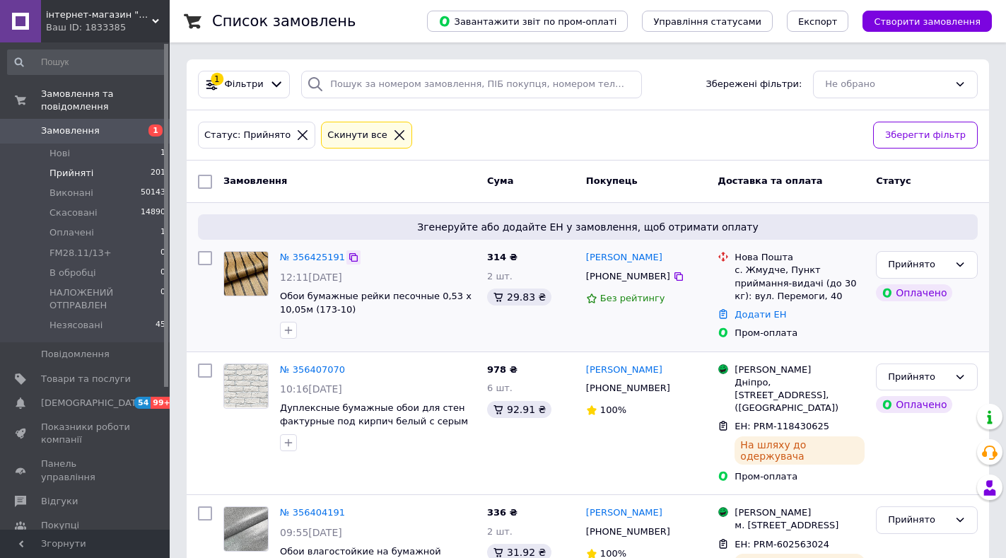
click at [349, 256] on icon at bounding box center [353, 257] width 8 height 8
click at [306, 258] on link "№ 356425191" at bounding box center [312, 257] width 65 height 11
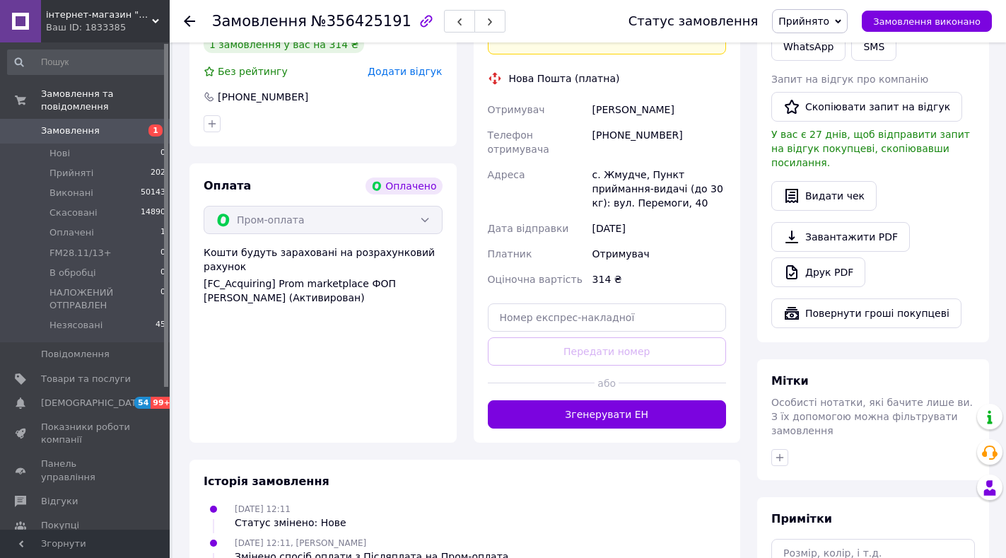
scroll to position [805, 0]
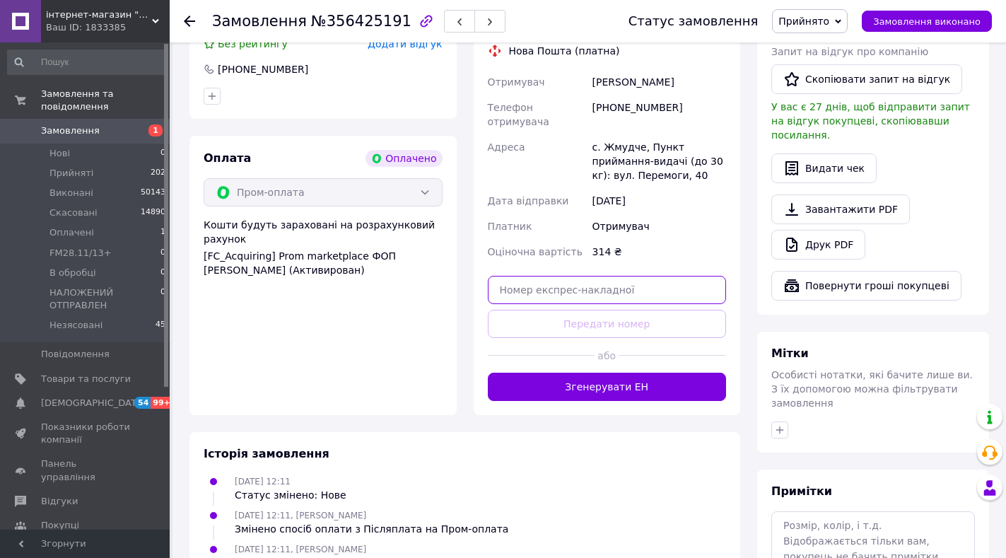
paste input "20400471815622"
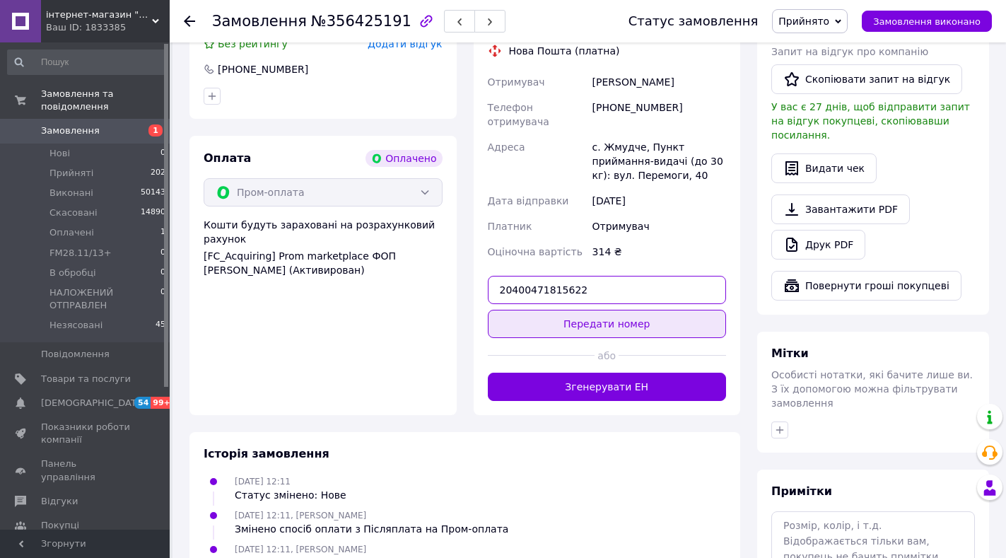
type input "20400471815622"
click at [591, 310] on button "Передати номер" at bounding box center [607, 324] width 239 height 28
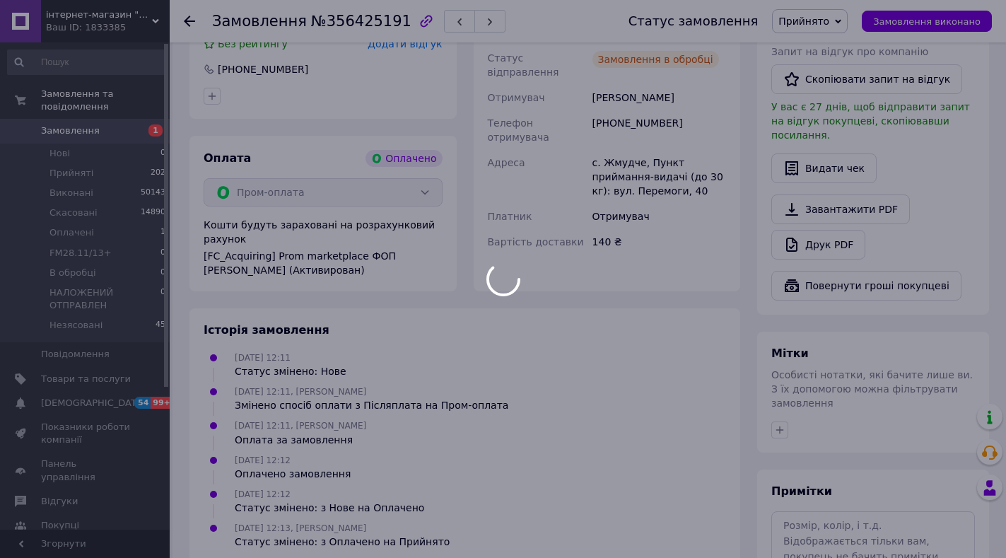
scroll to position [452, 0]
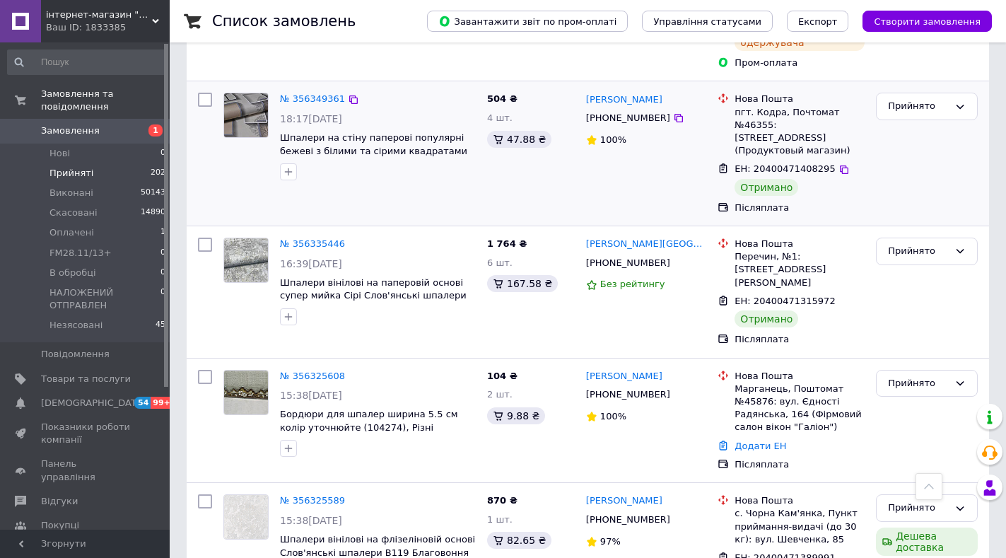
scroll to position [919, 0]
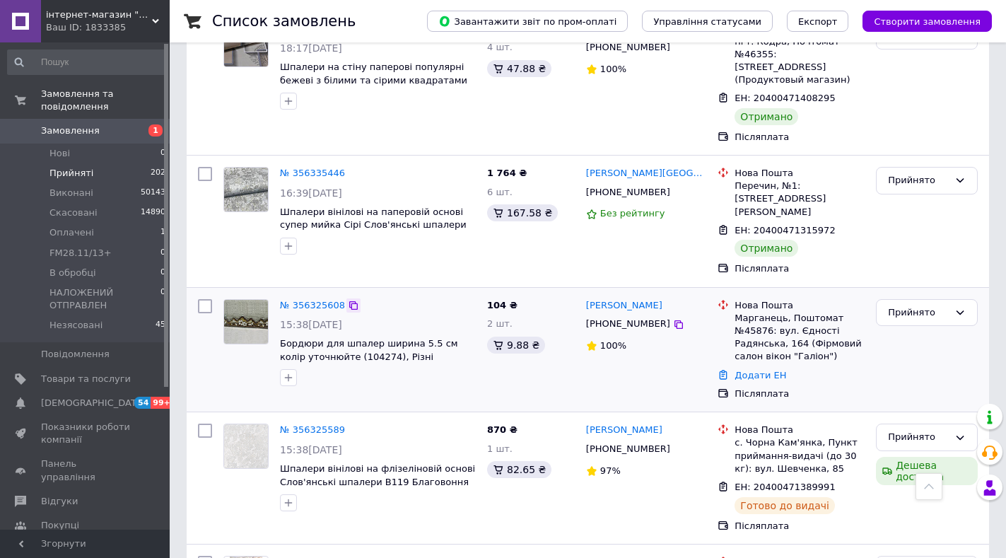
click at [348, 300] on icon at bounding box center [353, 305] width 11 height 11
click at [312, 300] on link "№ 356325608" at bounding box center [312, 305] width 65 height 11
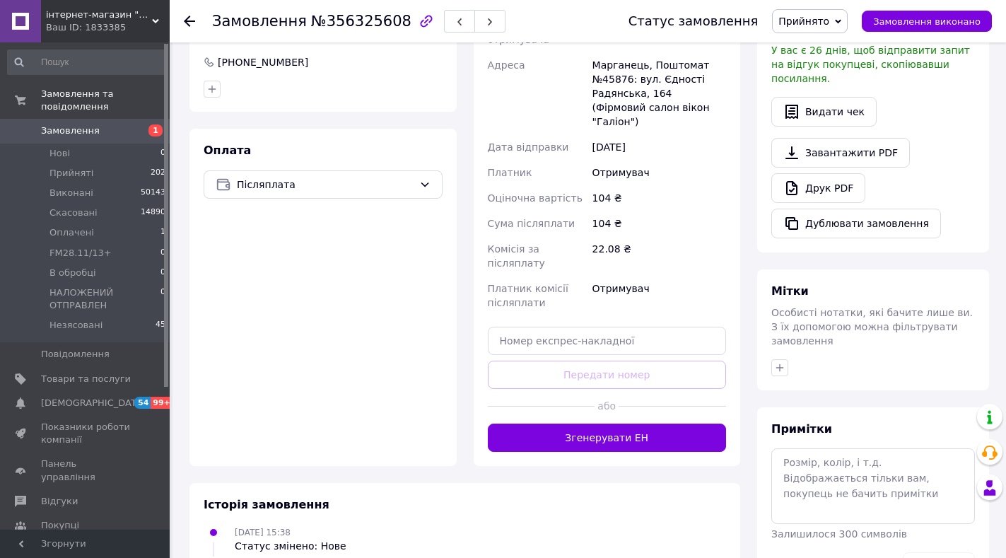
scroll to position [455, 0]
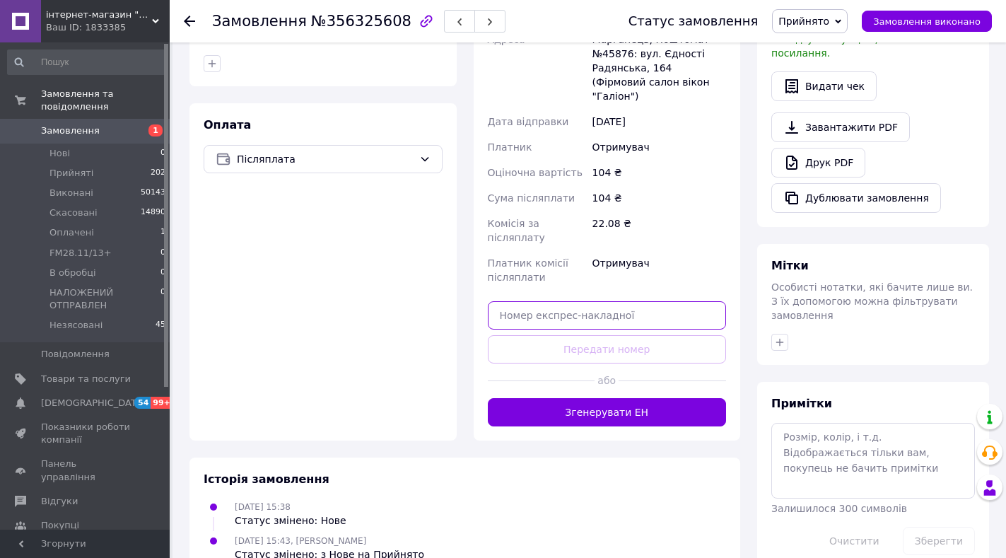
paste input "0505351004228"
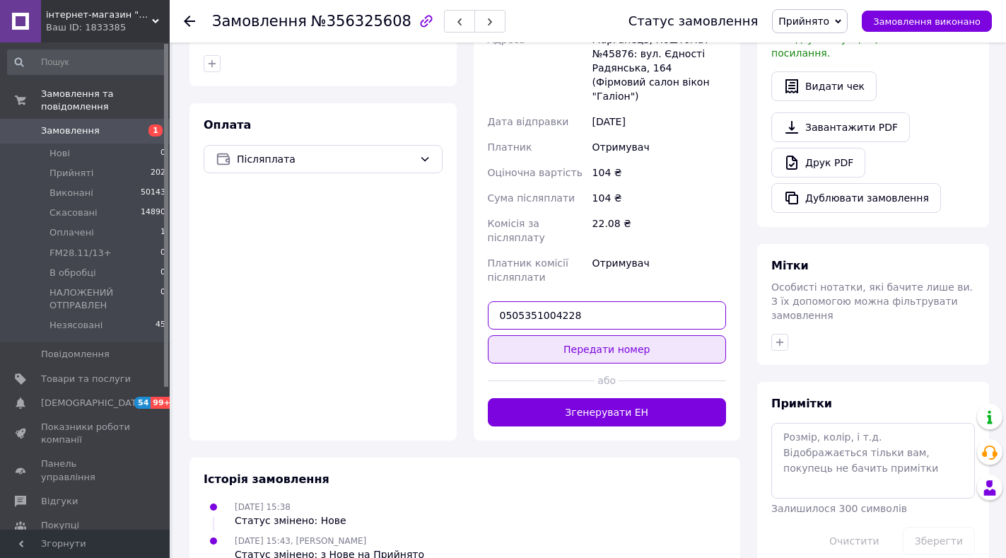
type input "0505351004228"
click at [562, 335] on button "Передати номер" at bounding box center [607, 349] width 239 height 28
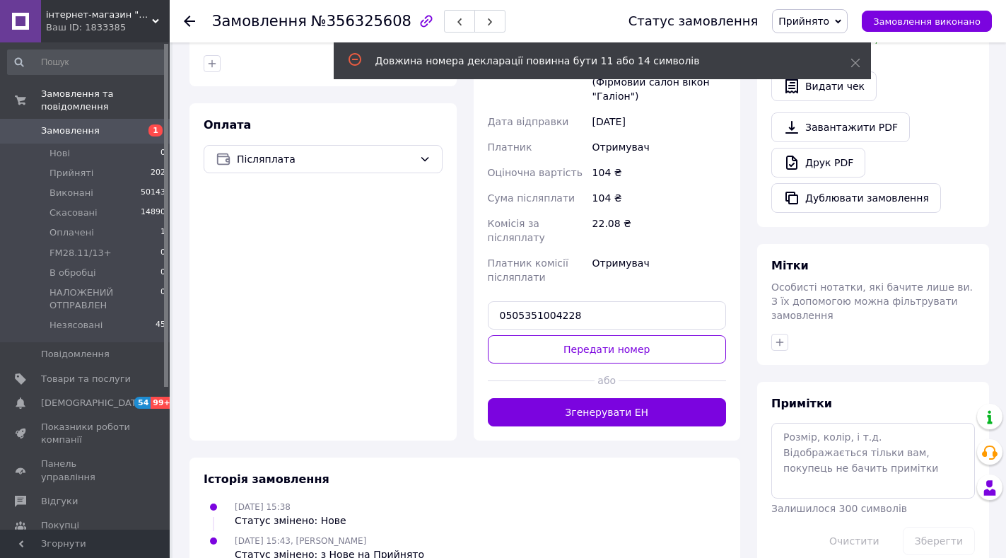
scroll to position [172, 0]
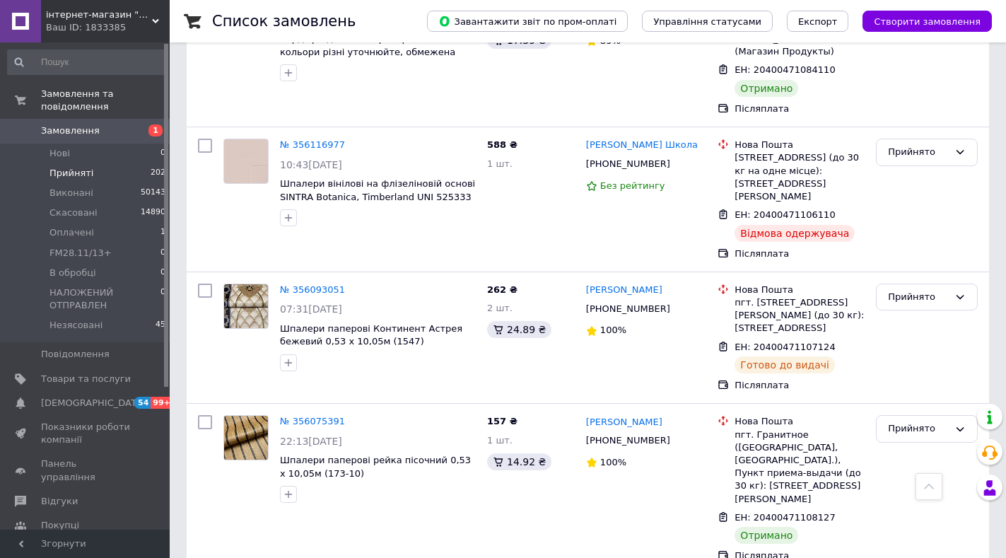
scroll to position [2313, 0]
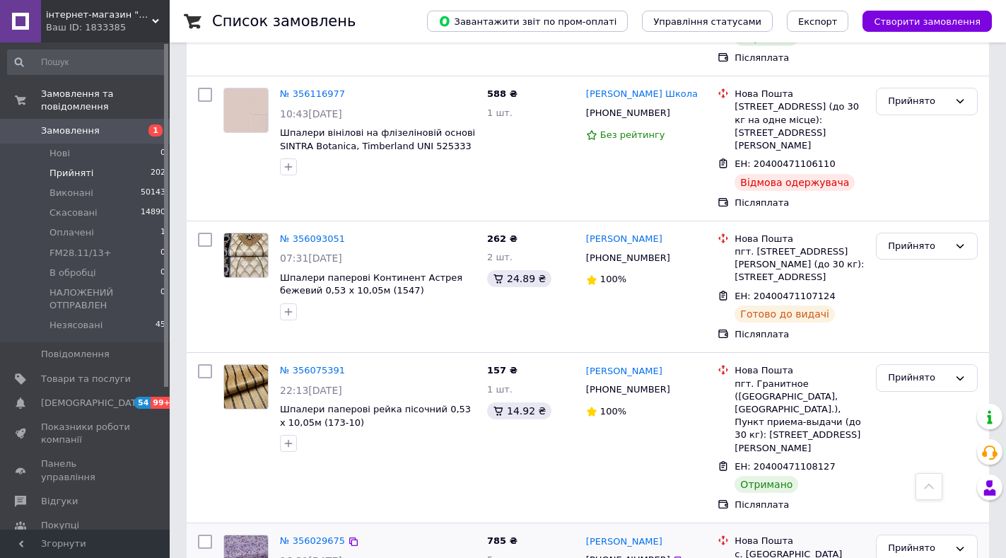
drag, startPoint x: 310, startPoint y: 532, endPoint x: 435, endPoint y: 478, distance: 135.8
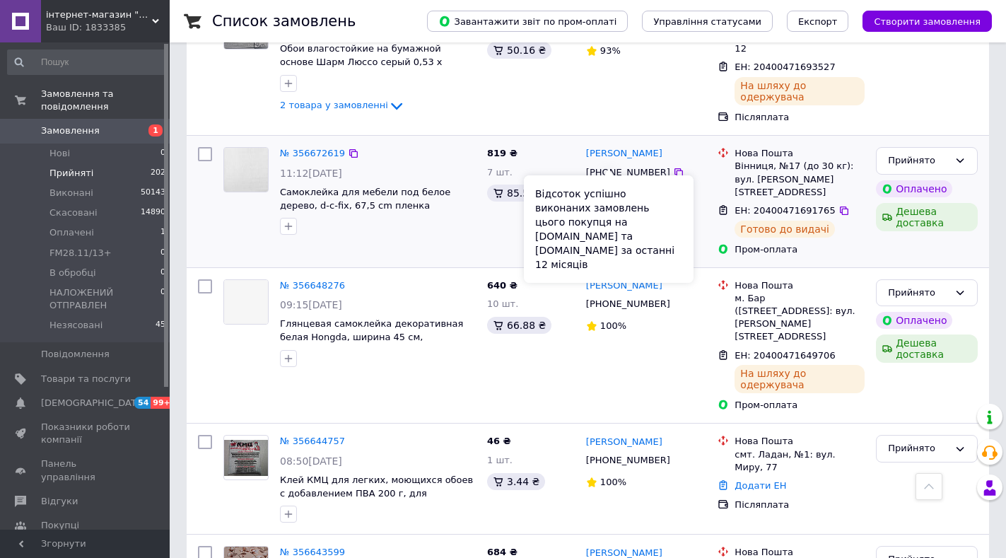
scroll to position [495, 0]
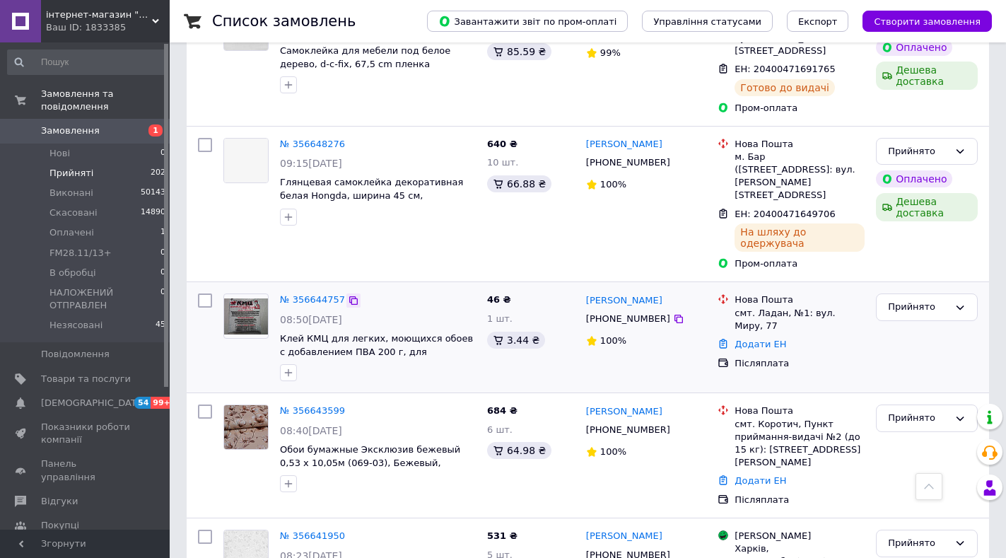
click at [349, 296] on icon at bounding box center [353, 300] width 8 height 8
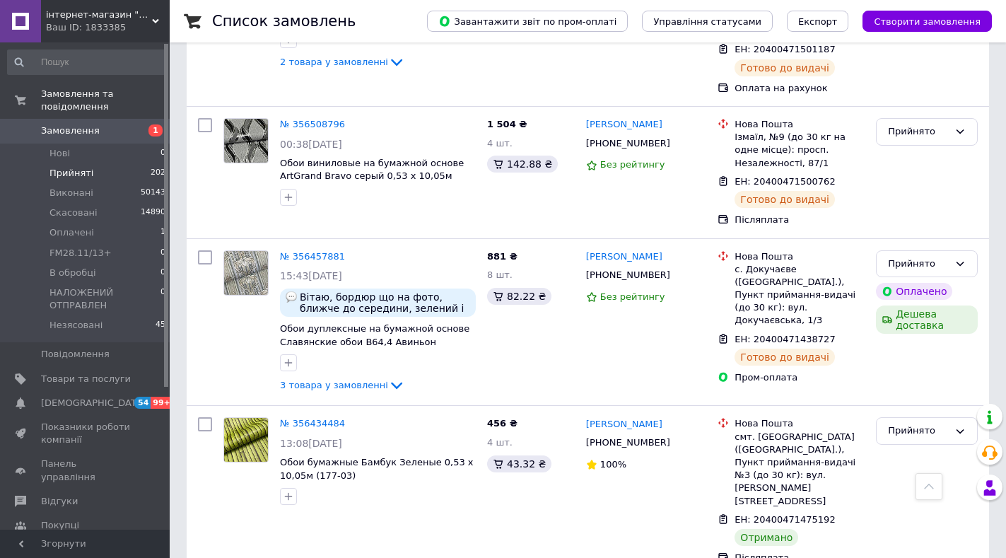
scroll to position [2417, 0]
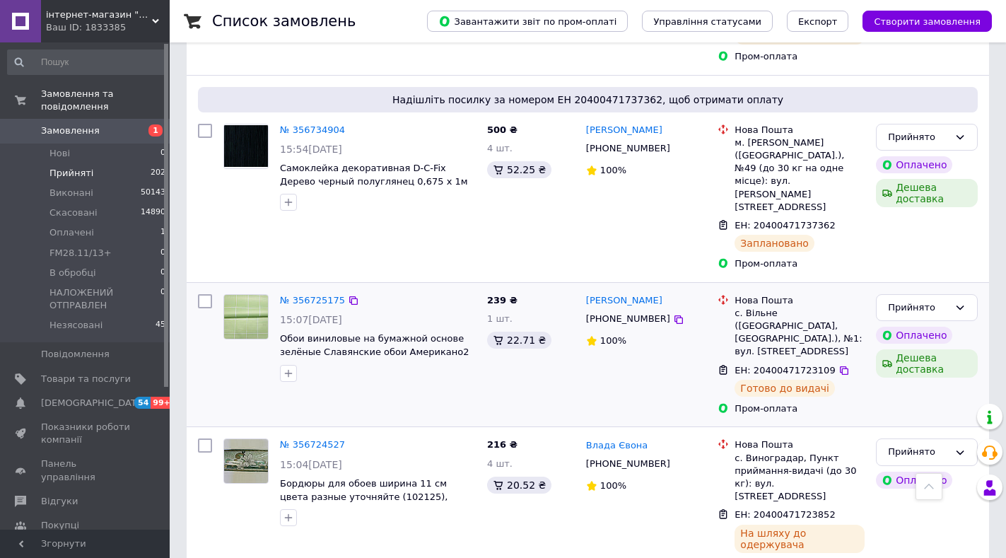
scroll to position [2353, 0]
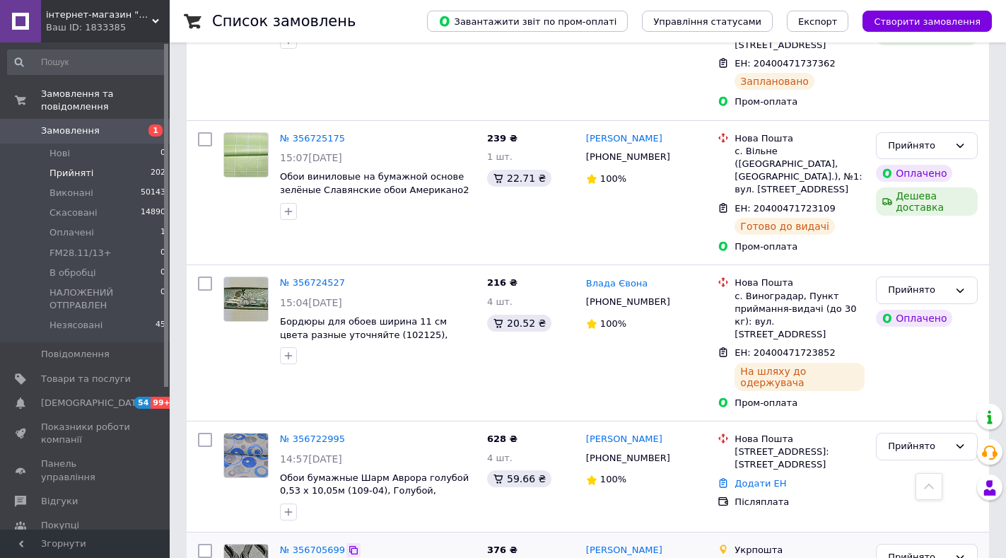
click at [349, 546] on icon at bounding box center [353, 550] width 8 height 8
click at [314, 544] on link "№ 356705699" at bounding box center [312, 549] width 65 height 11
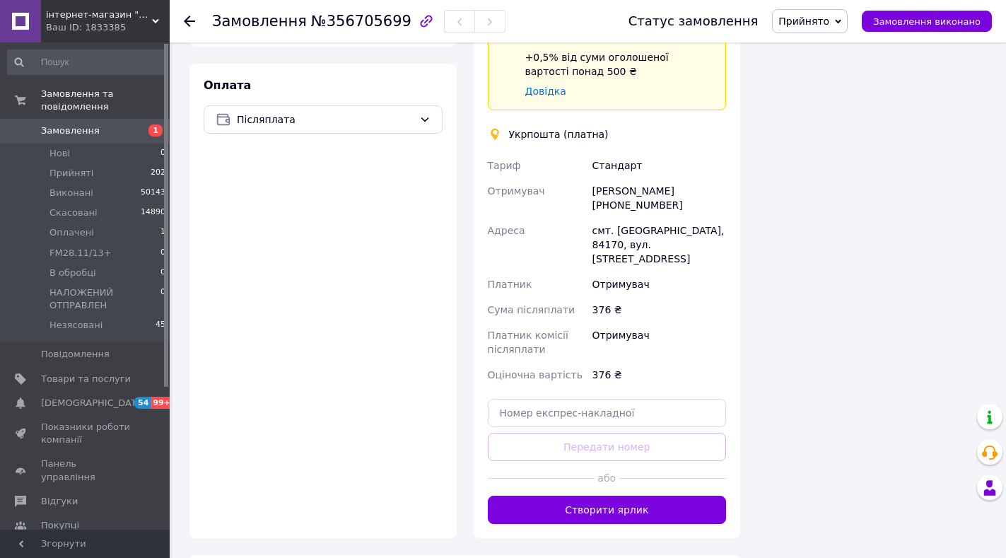
scroll to position [559, 0]
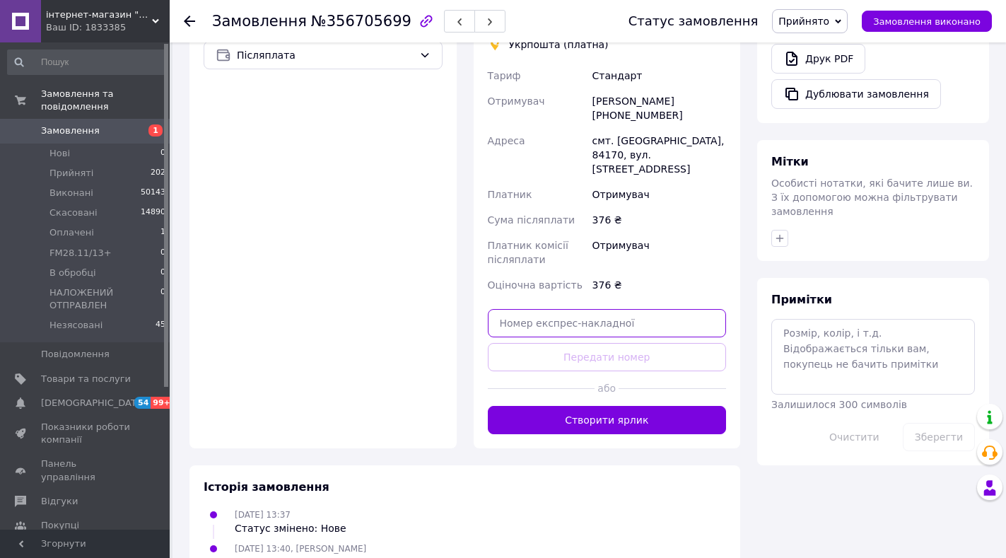
paste input "0505352140109"
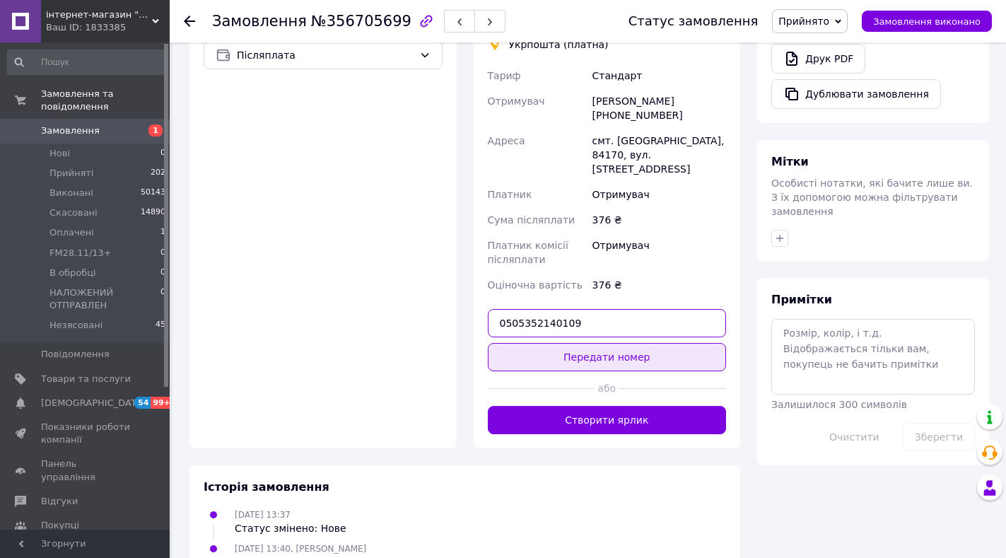
type input "0505352140109"
click at [595, 343] on button "Передати номер" at bounding box center [607, 357] width 239 height 28
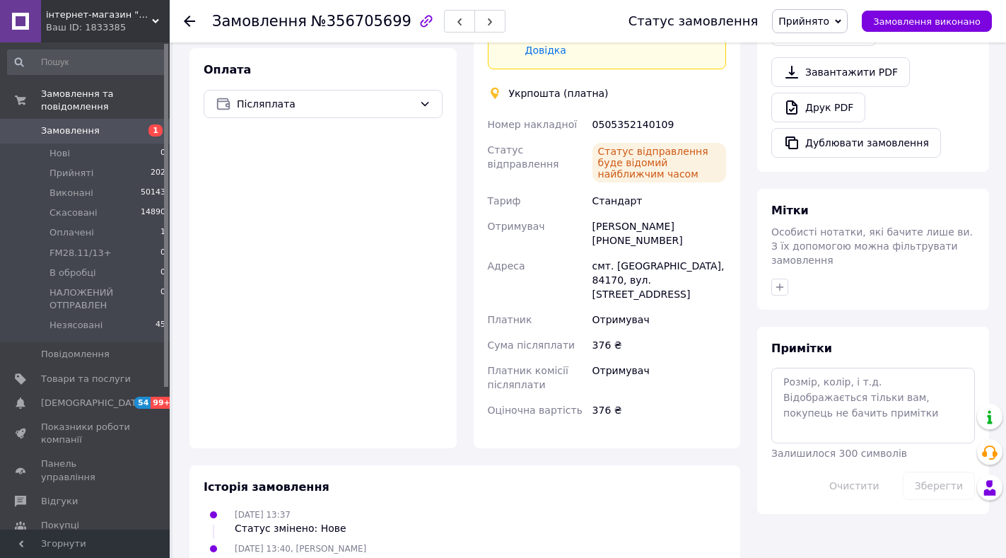
scroll to position [86, 0]
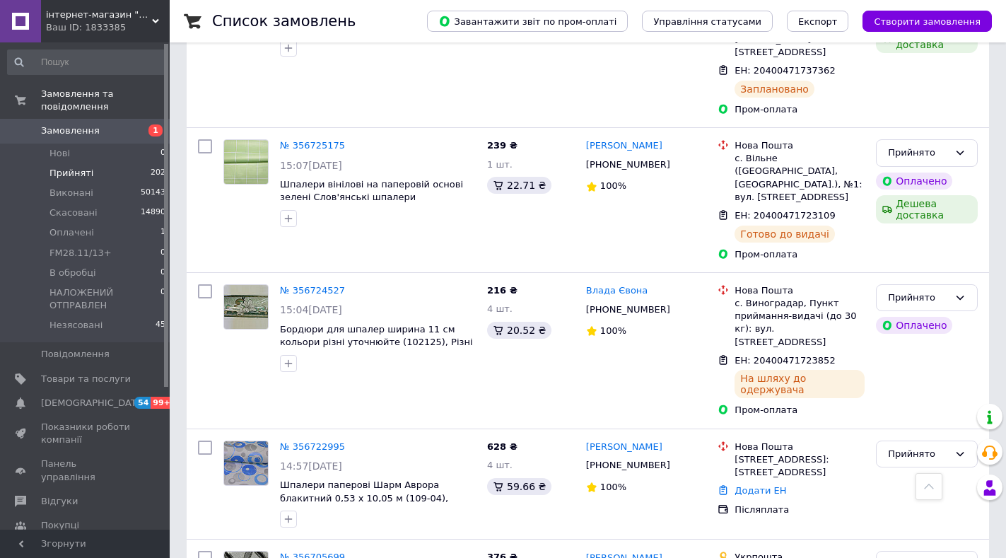
scroll to position [2371, 0]
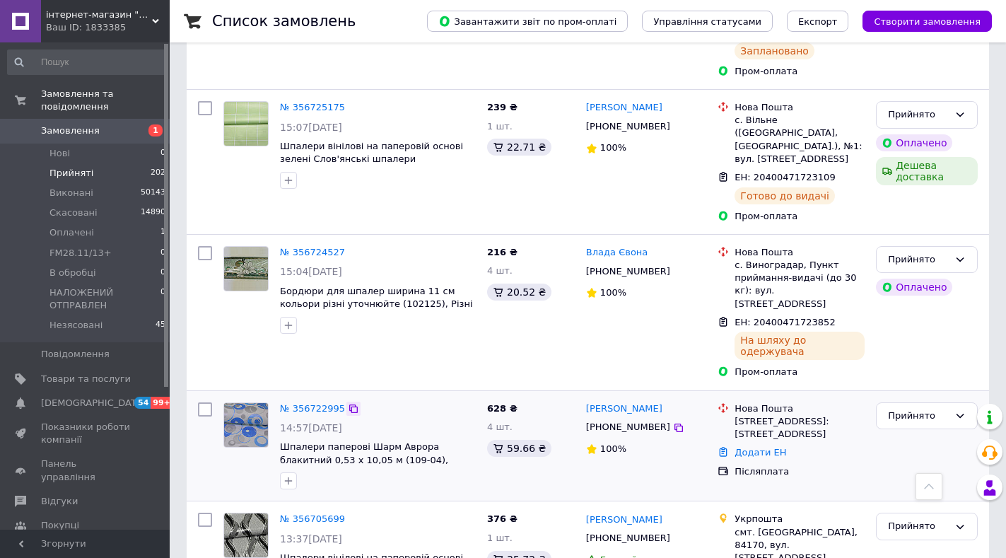
click at [349, 404] on icon at bounding box center [353, 408] width 8 height 8
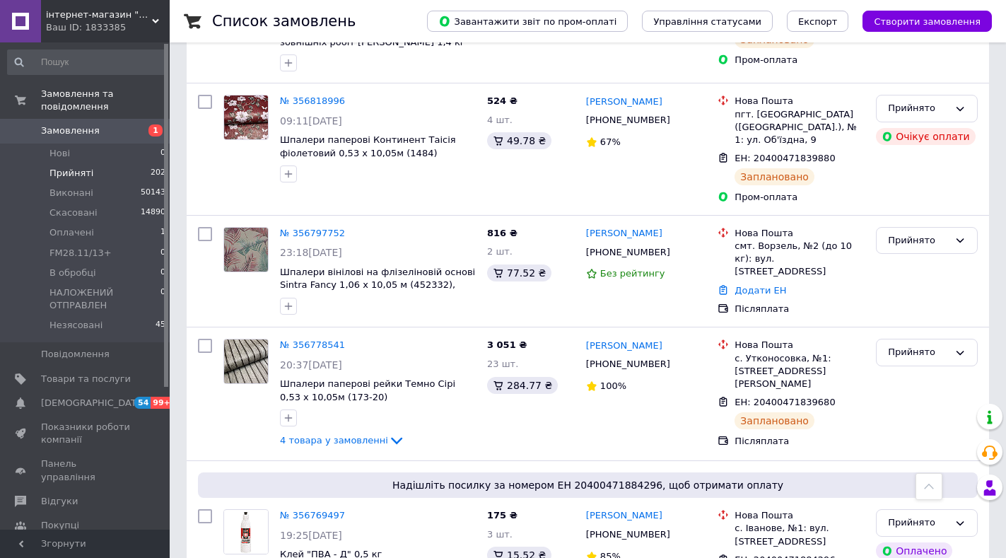
scroll to position [1310, 0]
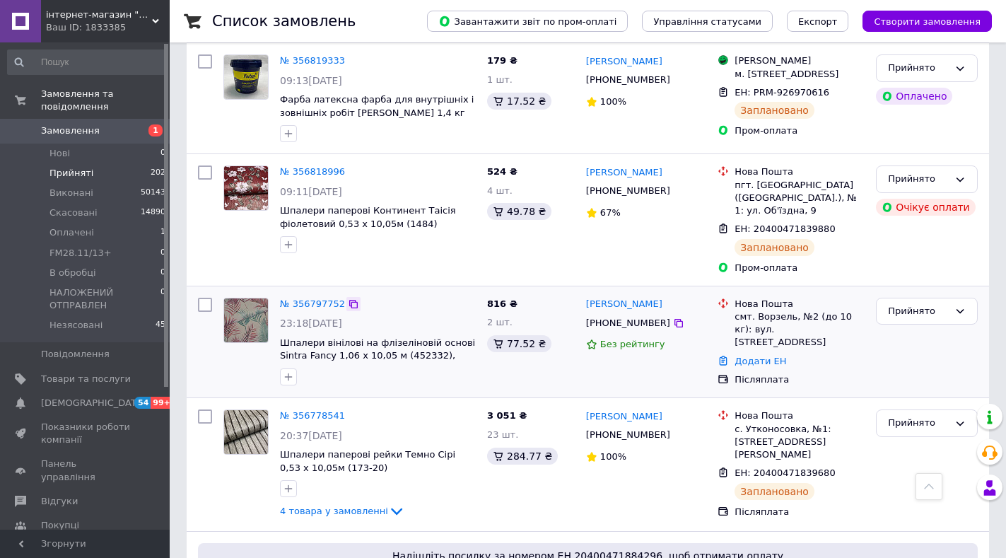
click at [348, 298] on icon at bounding box center [353, 303] width 11 height 11
click at [319, 298] on link "№ 356797752" at bounding box center [312, 303] width 65 height 11
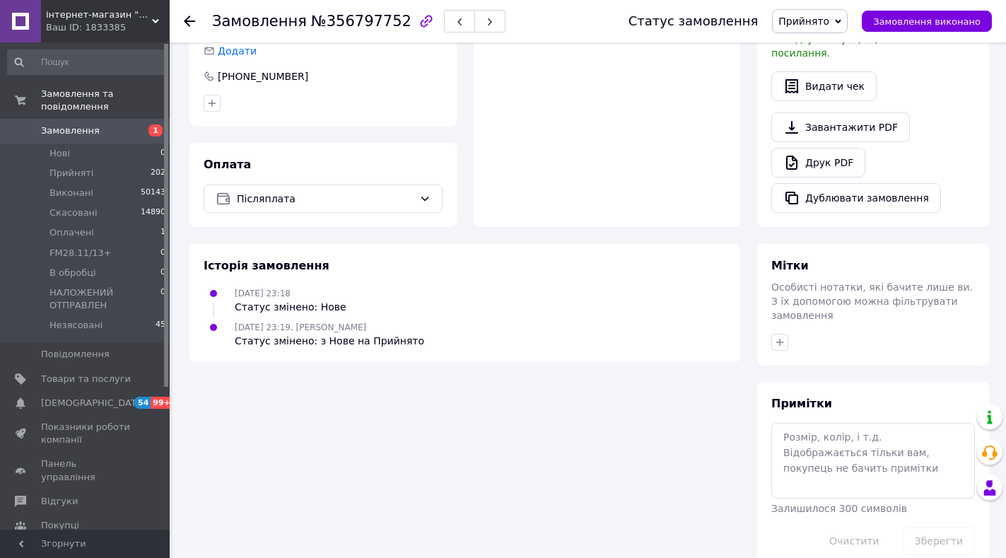
scroll to position [455, 0]
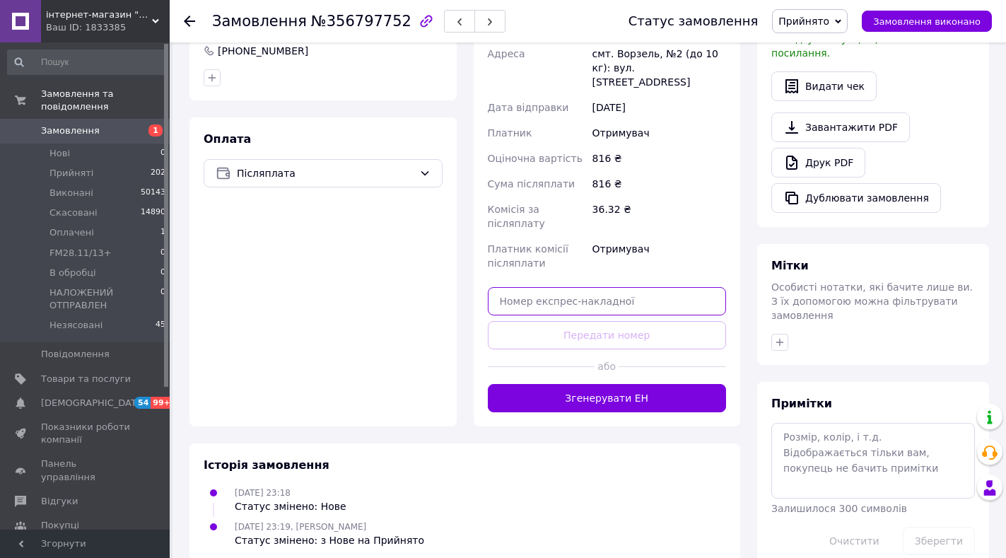
paste input "20400471872703"
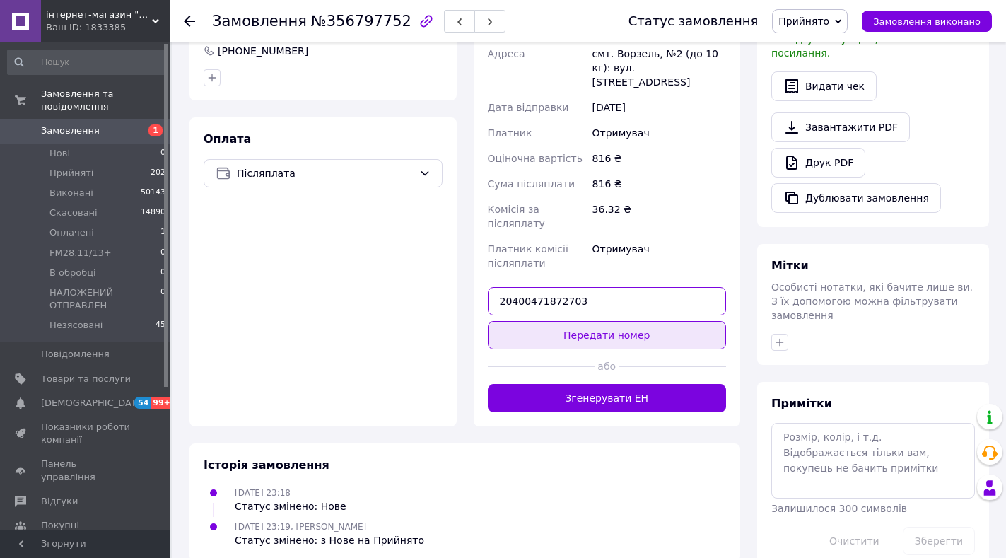
type input "20400471872703"
click at [603, 321] on button "Передати номер" at bounding box center [607, 335] width 239 height 28
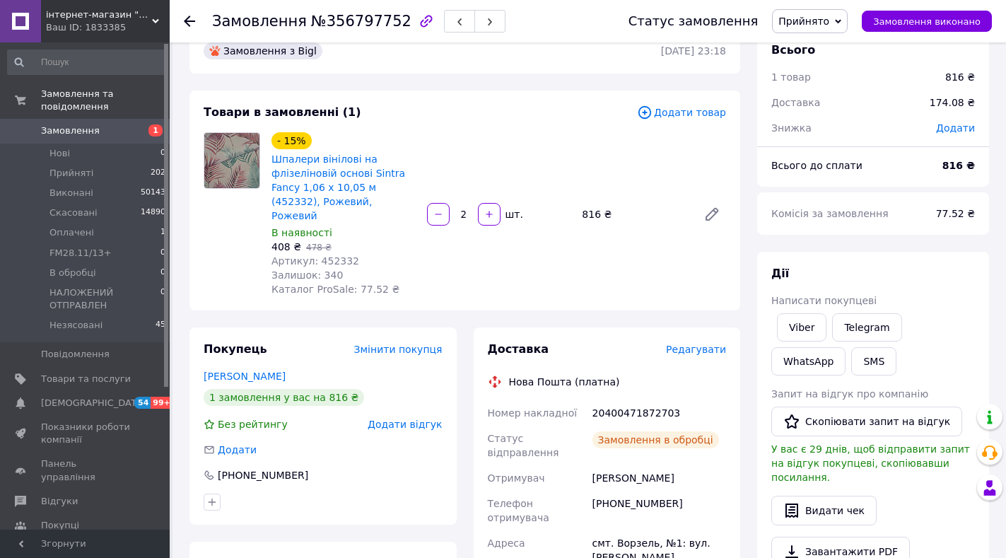
scroll to position [0, 0]
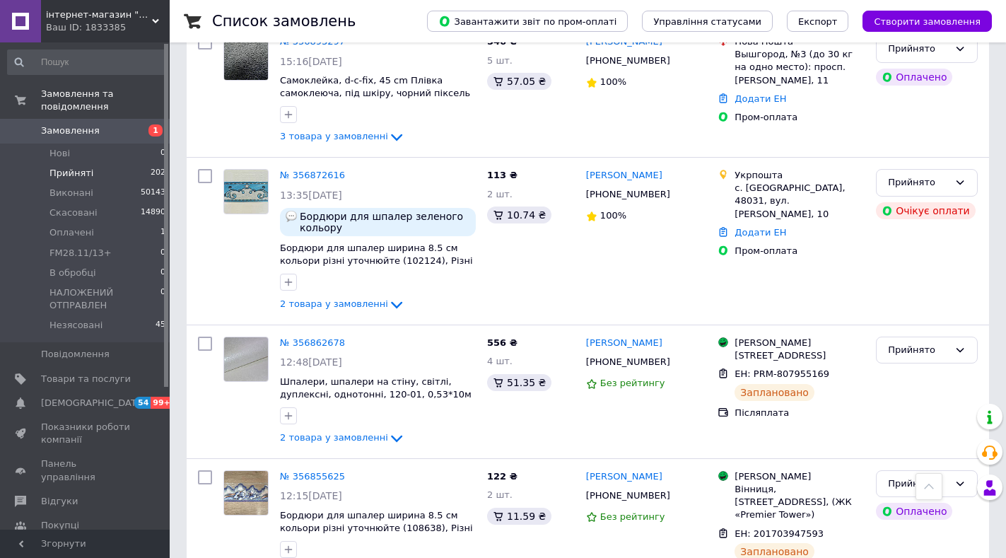
scroll to position [283, 0]
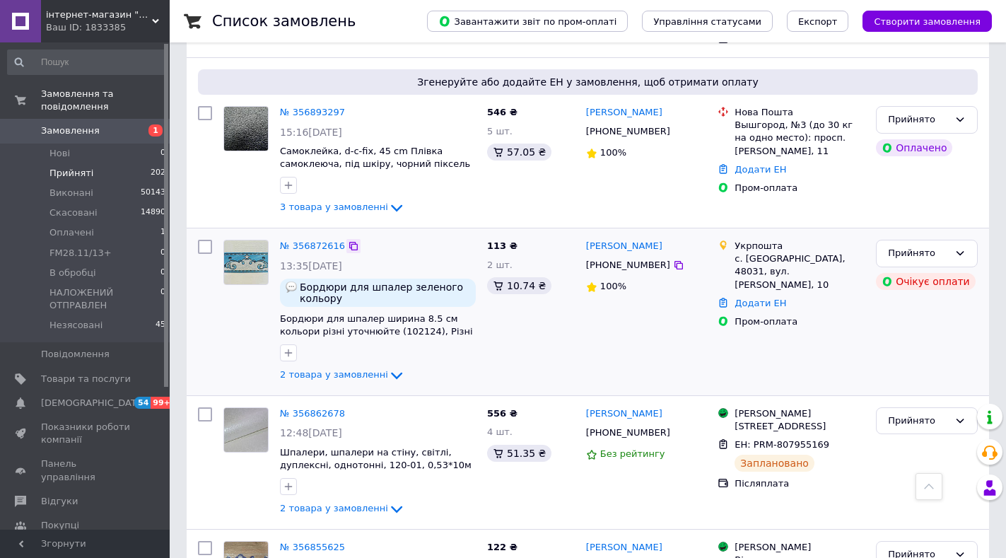
click at [348, 240] on icon at bounding box center [353, 245] width 11 height 11
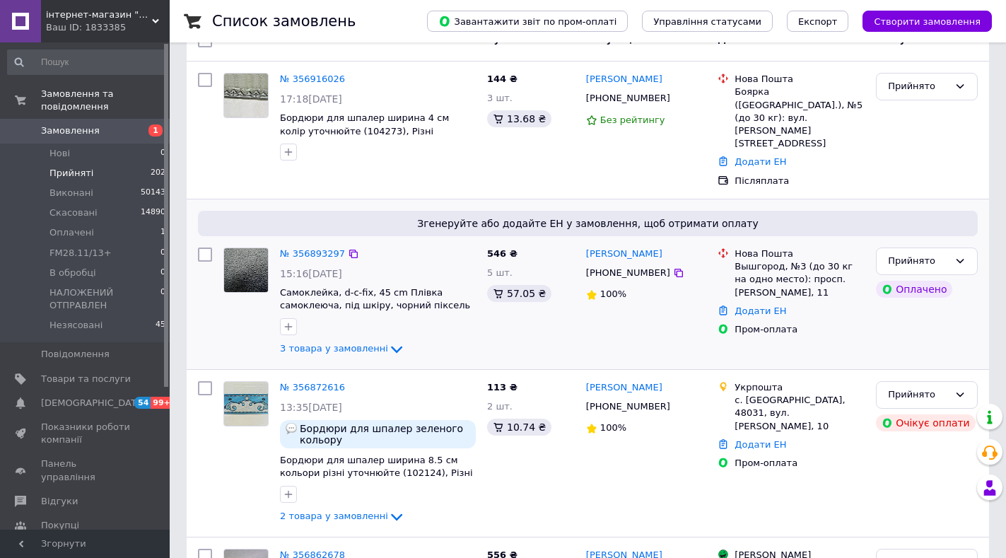
scroll to position [71, 0]
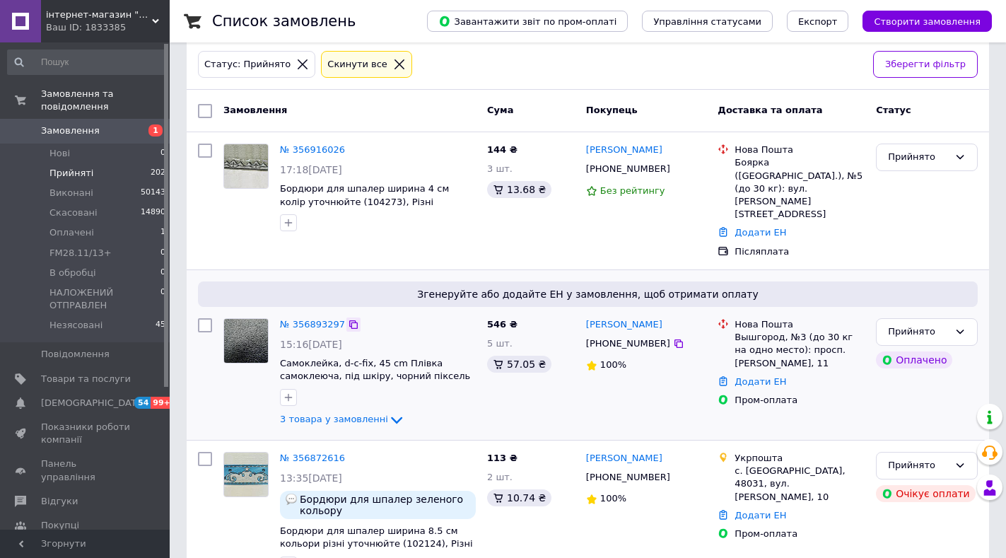
click at [349, 320] on icon at bounding box center [353, 324] width 8 height 8
click at [348, 152] on icon at bounding box center [353, 149] width 11 height 11
